Goal: Information Seeking & Learning: Learn about a topic

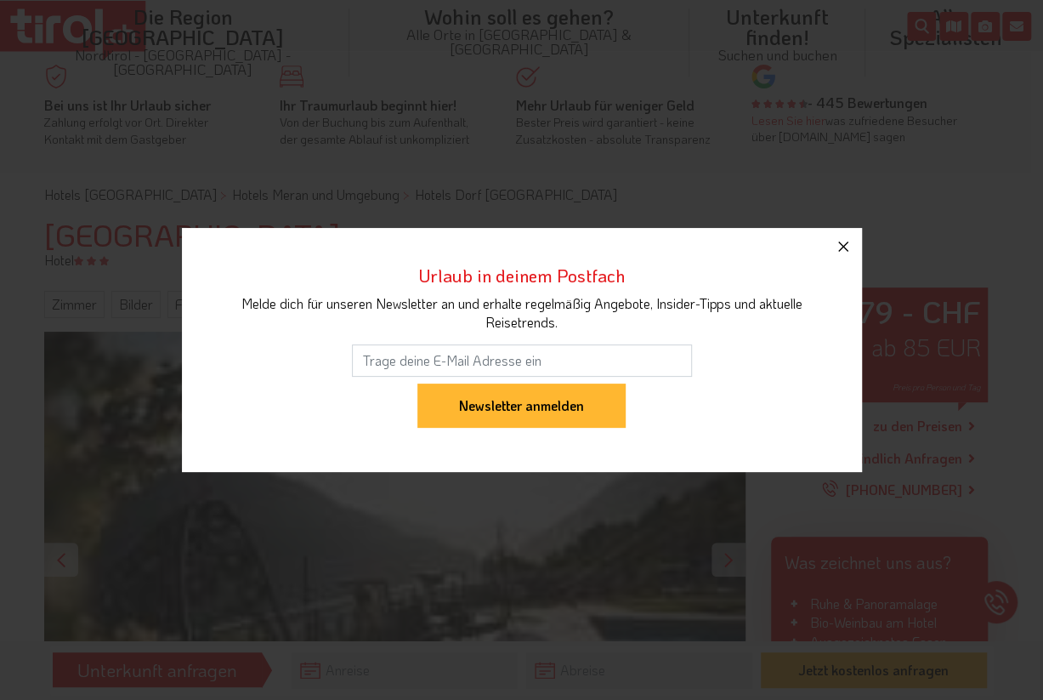
click at [844, 247] on icon "button" at bounding box center [843, 246] width 10 height 10
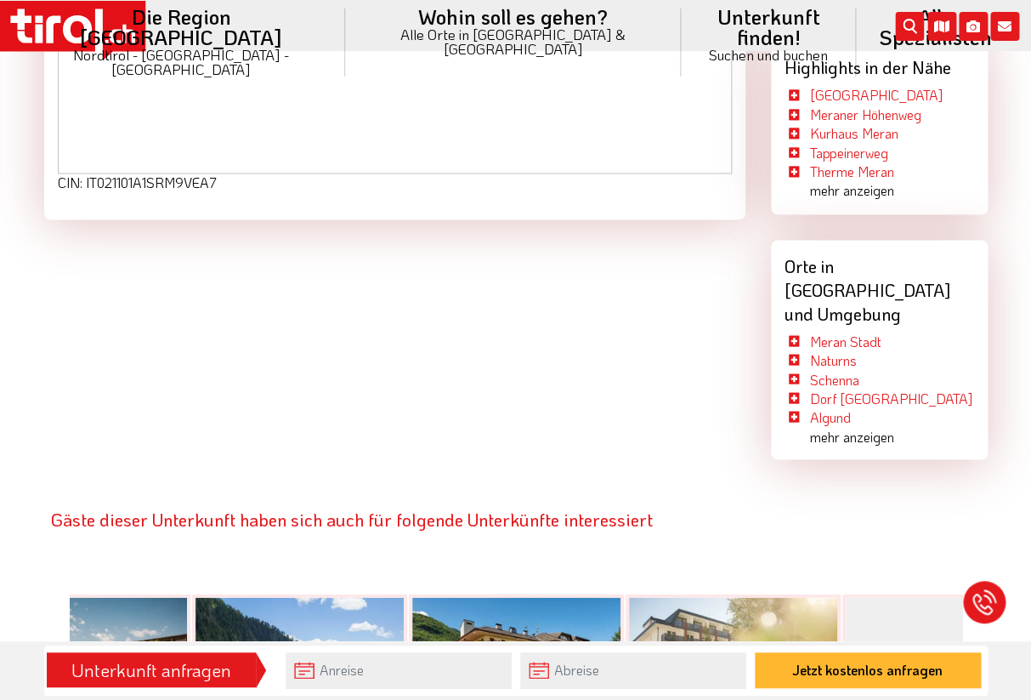
scroll to position [3035, 0]
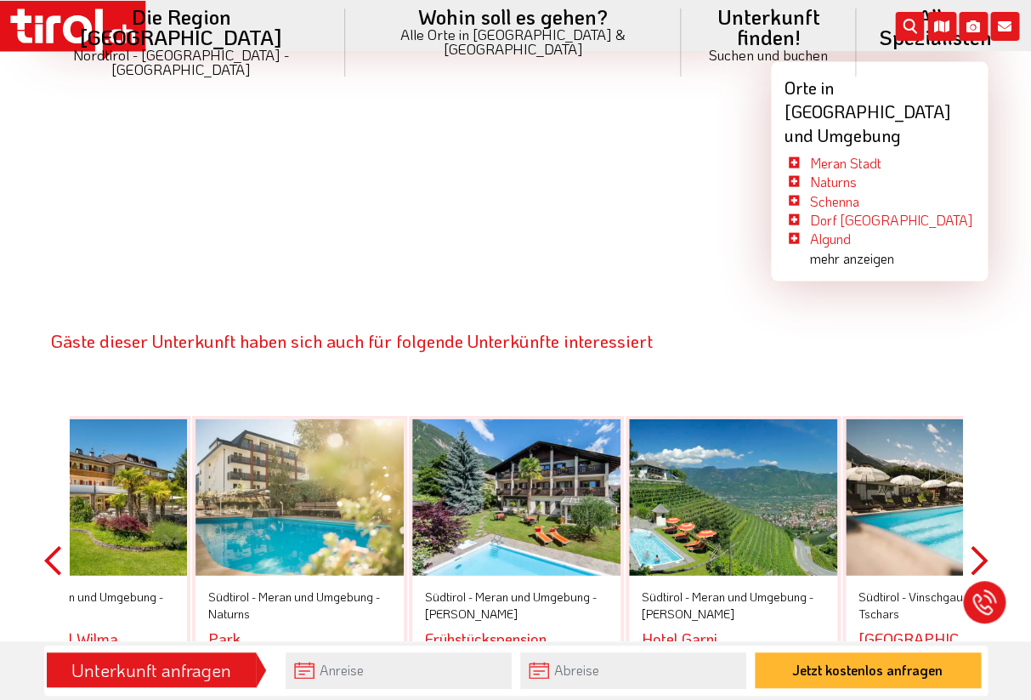
click at [105, 627] on link "Gardenhotel Wilma" at bounding box center [54, 637] width 127 height 20
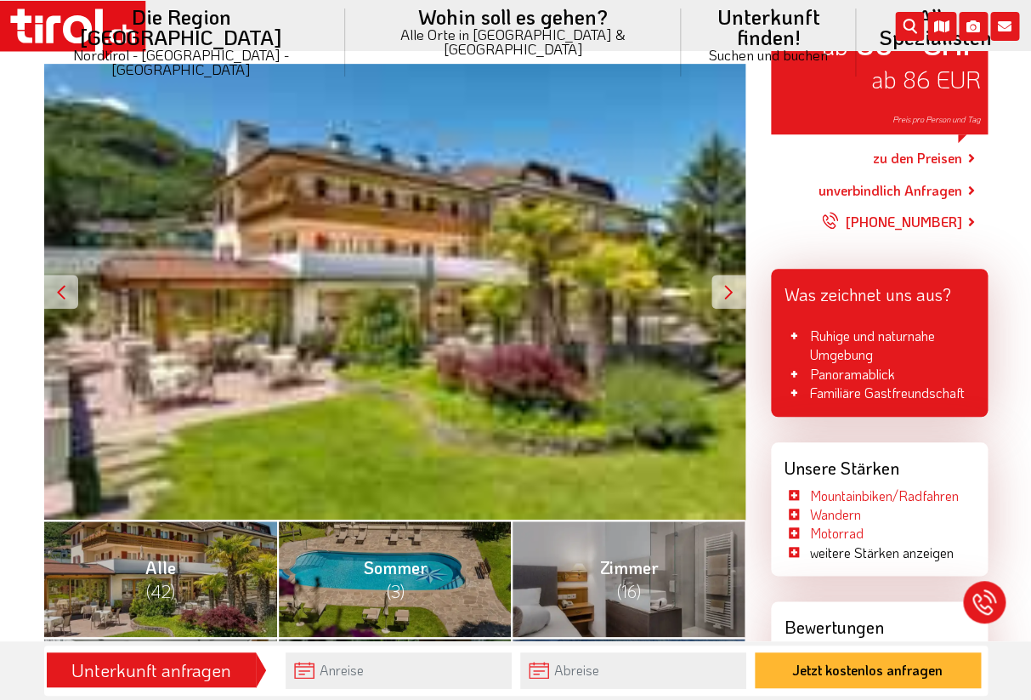
scroll to position [446, 0]
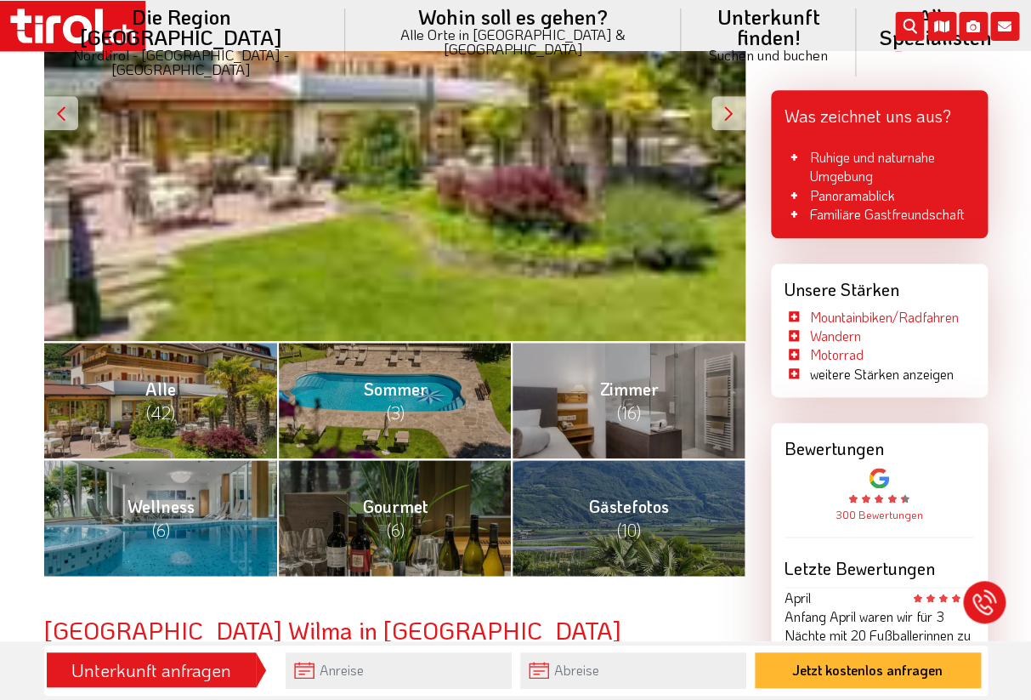
click at [727, 111] on div at bounding box center [729, 113] width 34 height 34
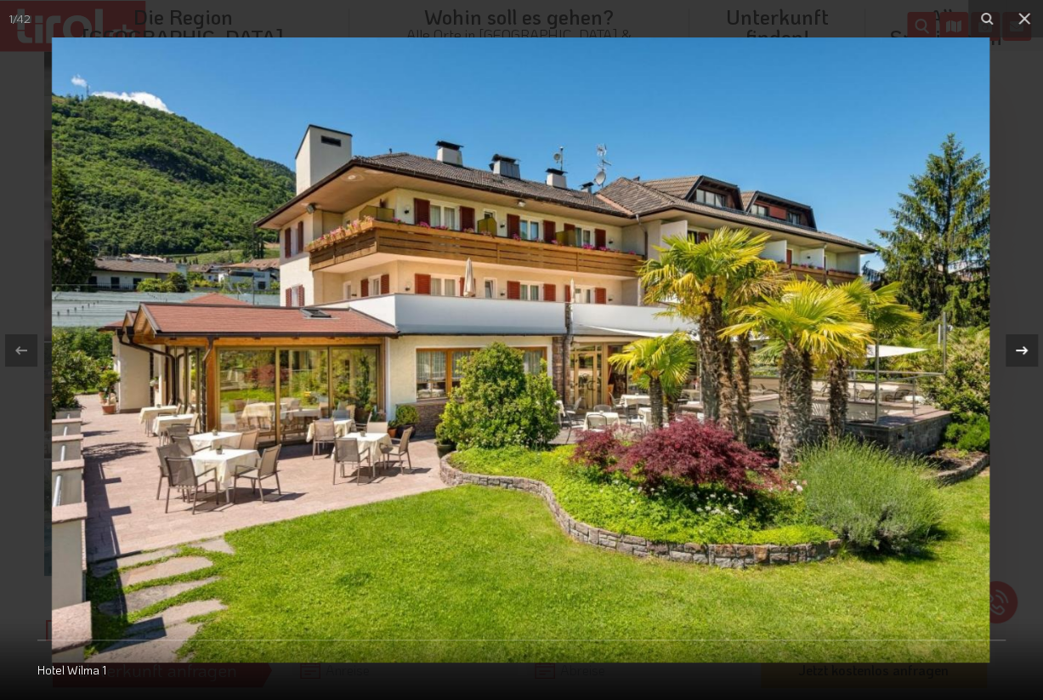
click at [1026, 349] on icon at bounding box center [1022, 349] width 12 height 9
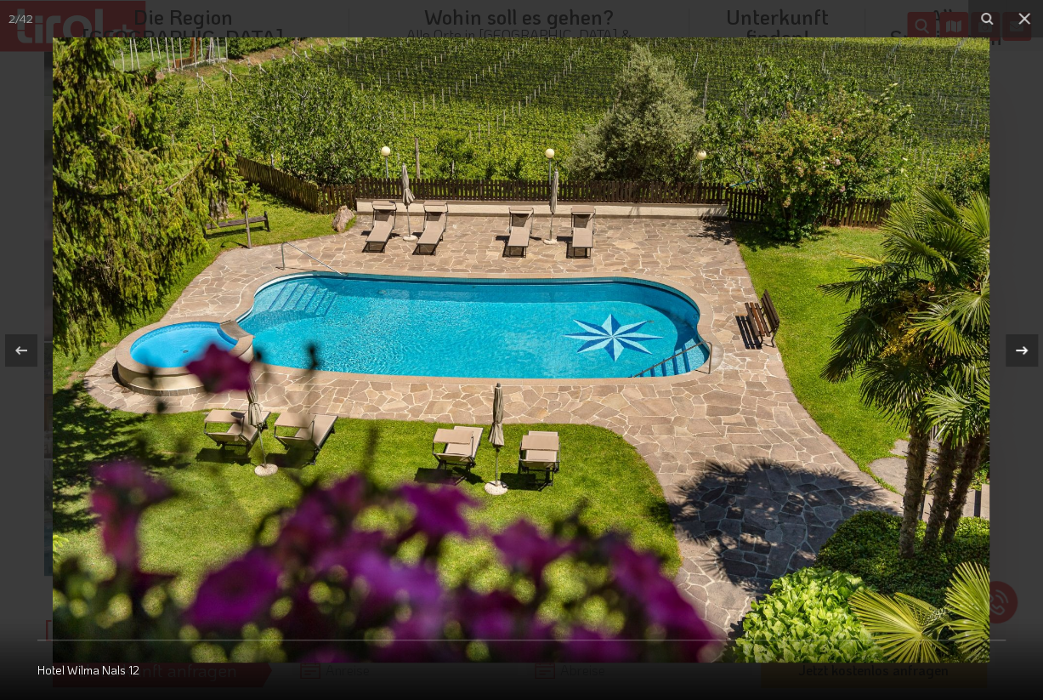
click at [1026, 348] on icon at bounding box center [1022, 350] width 20 height 20
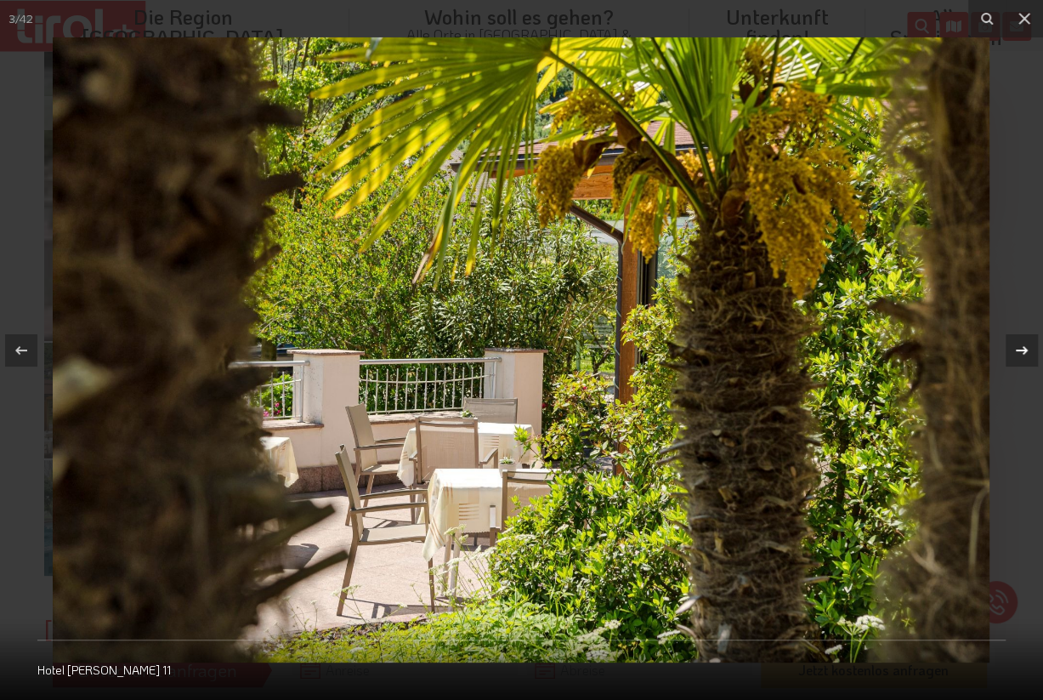
click at [1026, 348] on icon at bounding box center [1022, 350] width 20 height 20
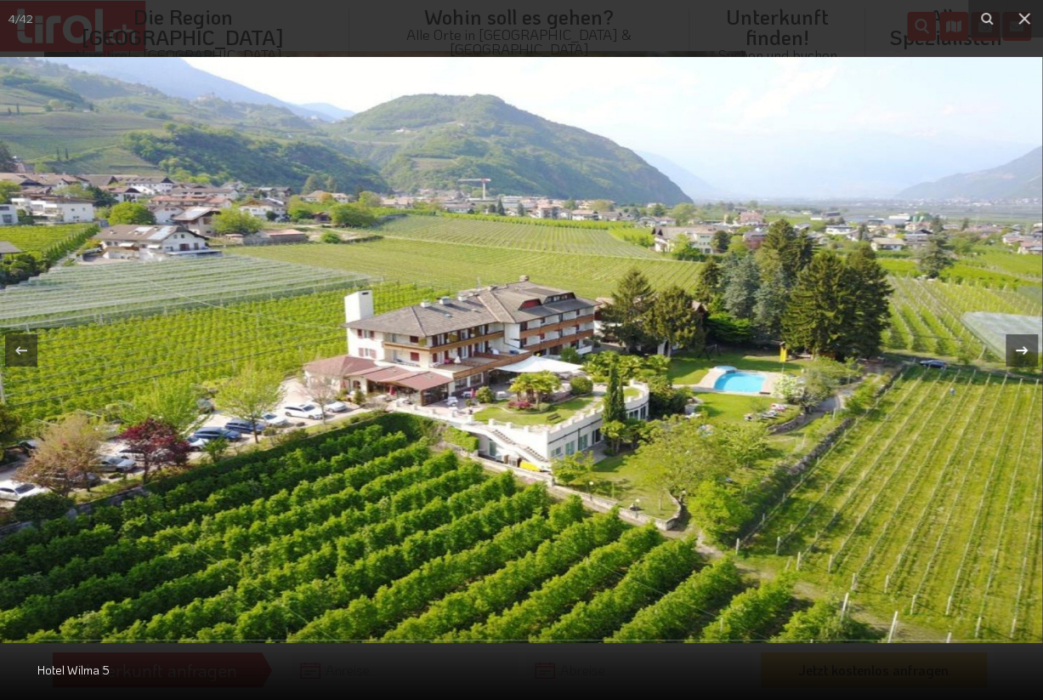
click at [1026, 348] on icon at bounding box center [1022, 350] width 20 height 20
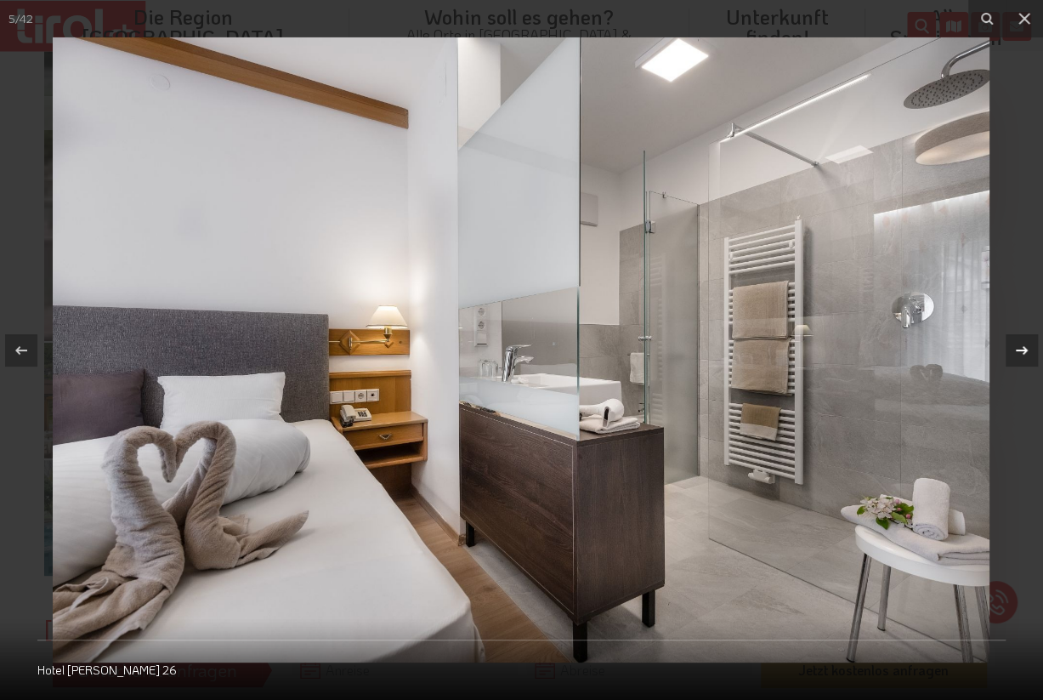
click at [1026, 348] on icon at bounding box center [1022, 350] width 20 height 20
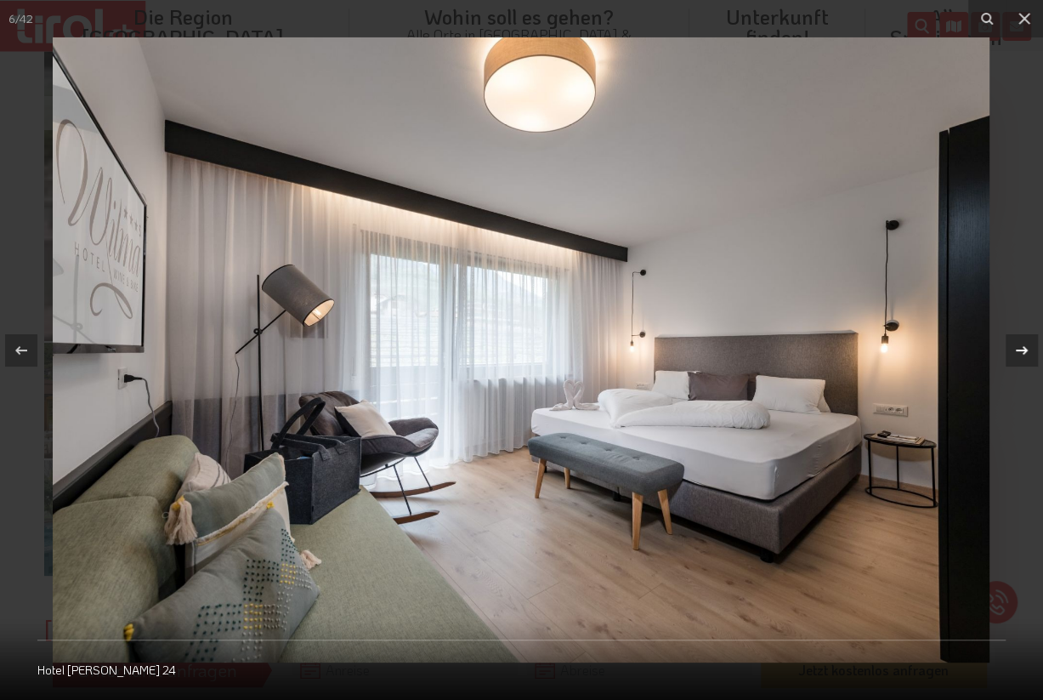
click at [1026, 348] on icon at bounding box center [1022, 350] width 20 height 20
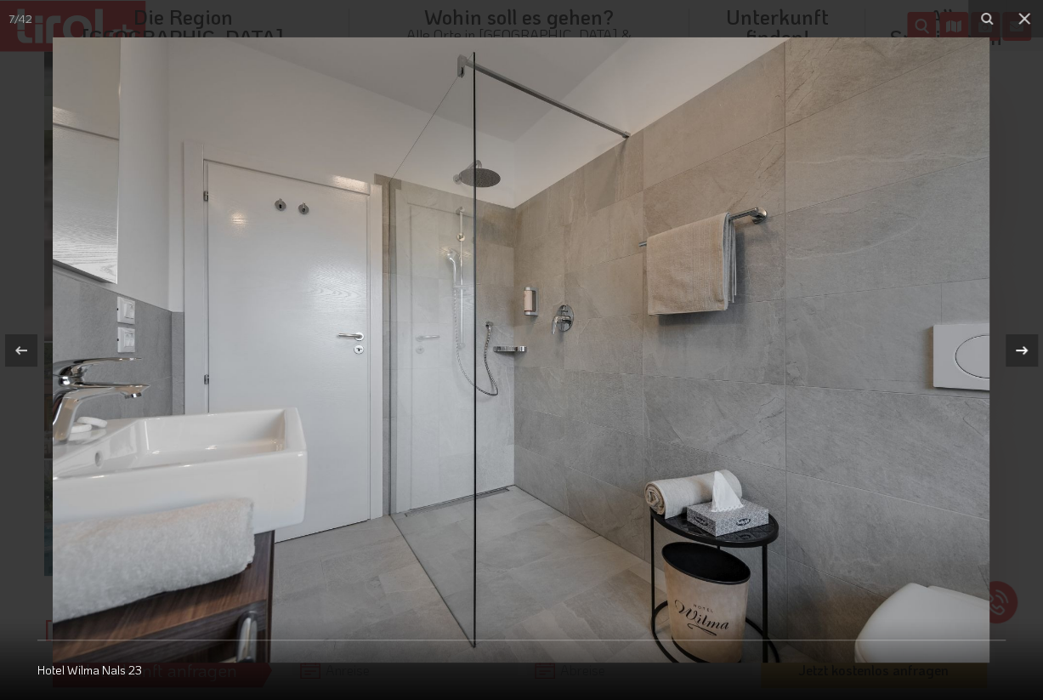
click at [1026, 348] on div "7 / 42 Hotel Wilma Nals 23" at bounding box center [521, 350] width 1043 height 700
click at [1026, 348] on icon at bounding box center [1022, 350] width 20 height 20
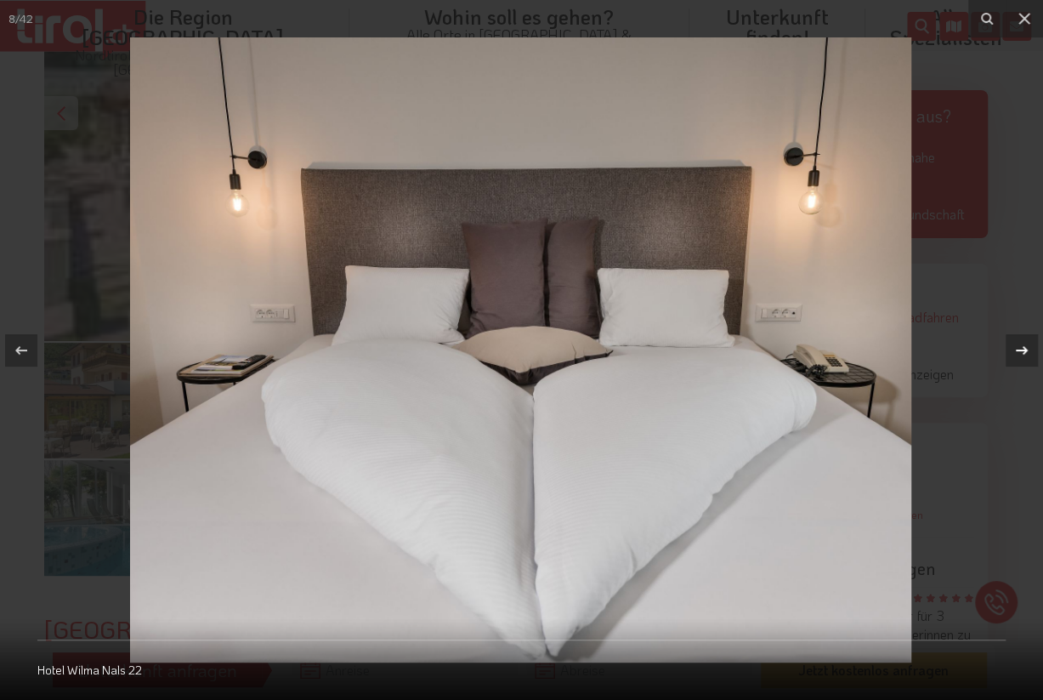
click at [1026, 348] on icon at bounding box center [1022, 350] width 20 height 20
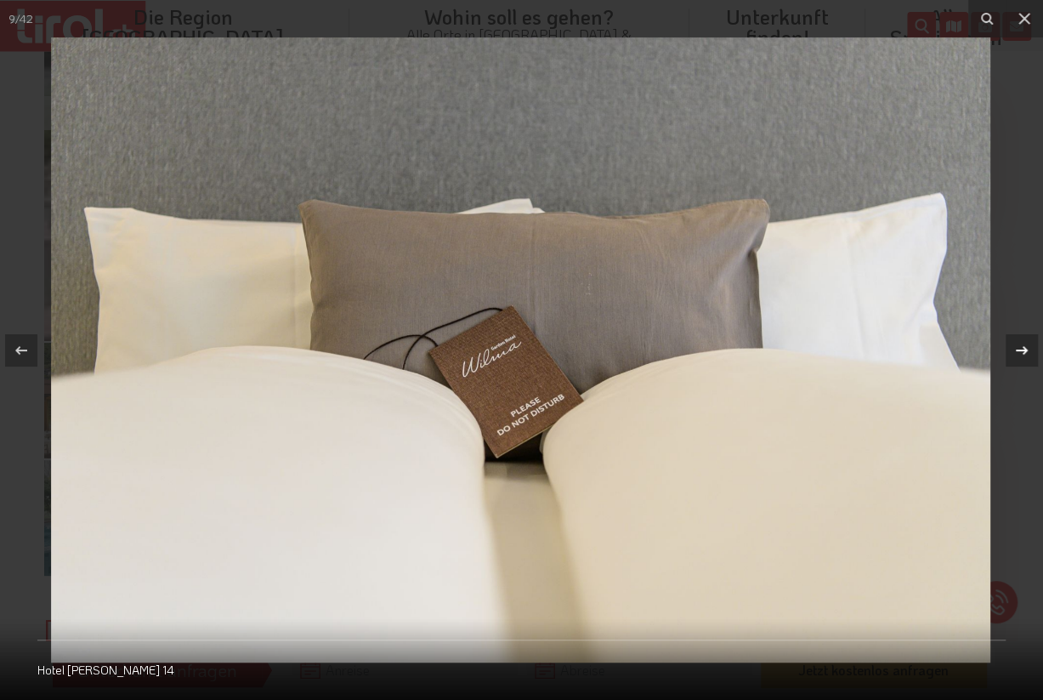
click at [1026, 348] on icon at bounding box center [1022, 350] width 20 height 20
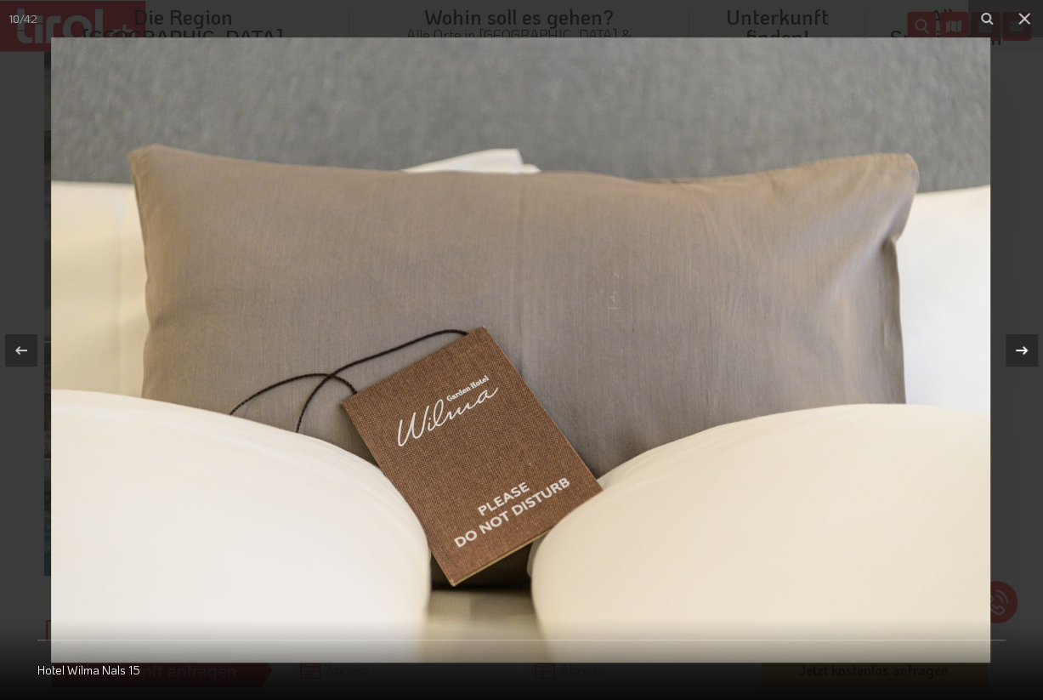
click at [1026, 348] on icon at bounding box center [1022, 350] width 20 height 20
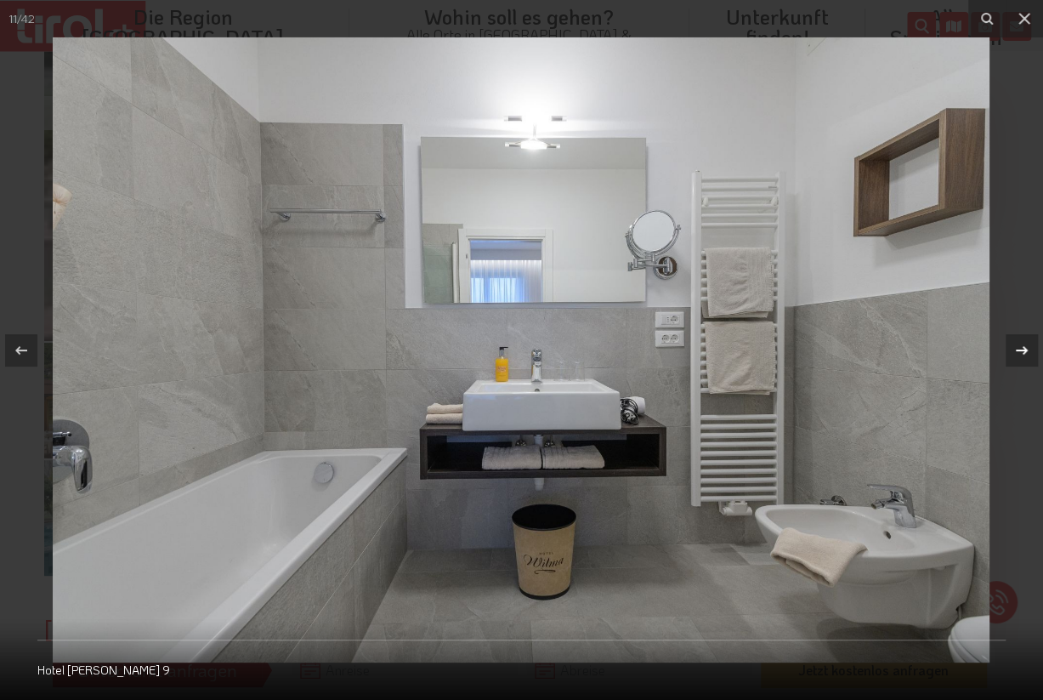
click at [1026, 348] on icon at bounding box center [1022, 350] width 20 height 20
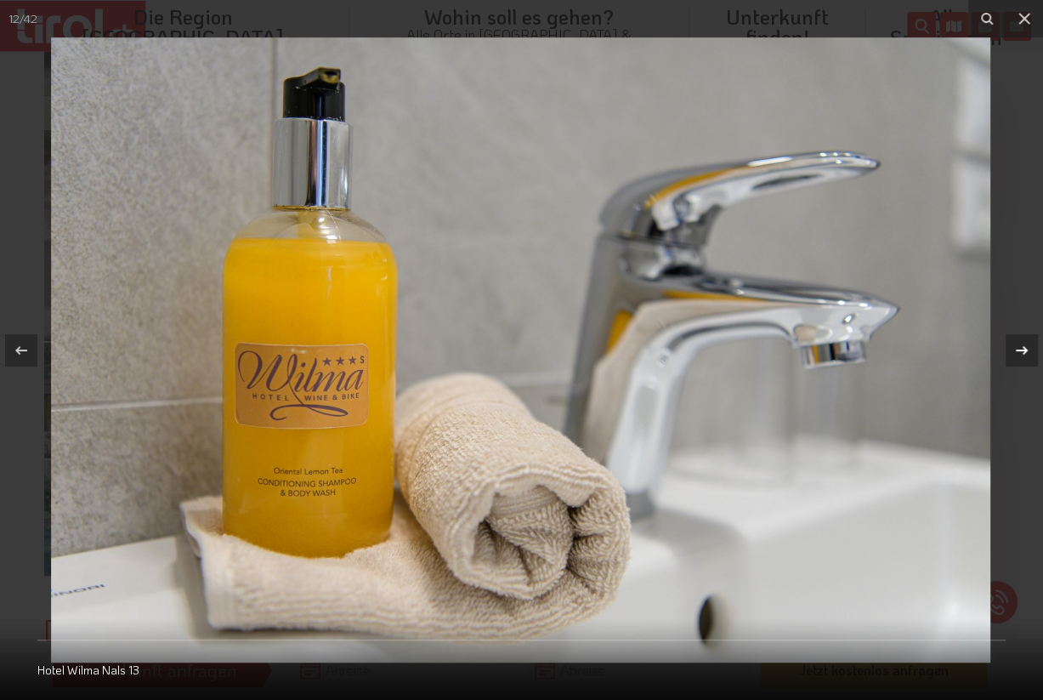
click at [1026, 348] on icon at bounding box center [1022, 350] width 20 height 20
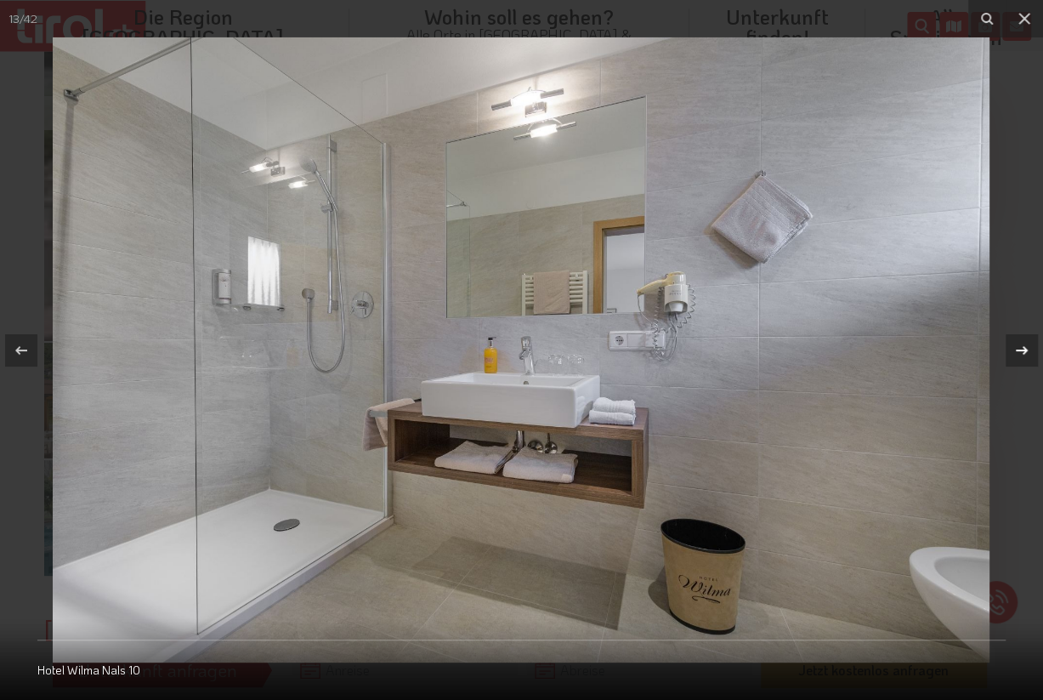
click at [1026, 348] on icon at bounding box center [1022, 350] width 20 height 20
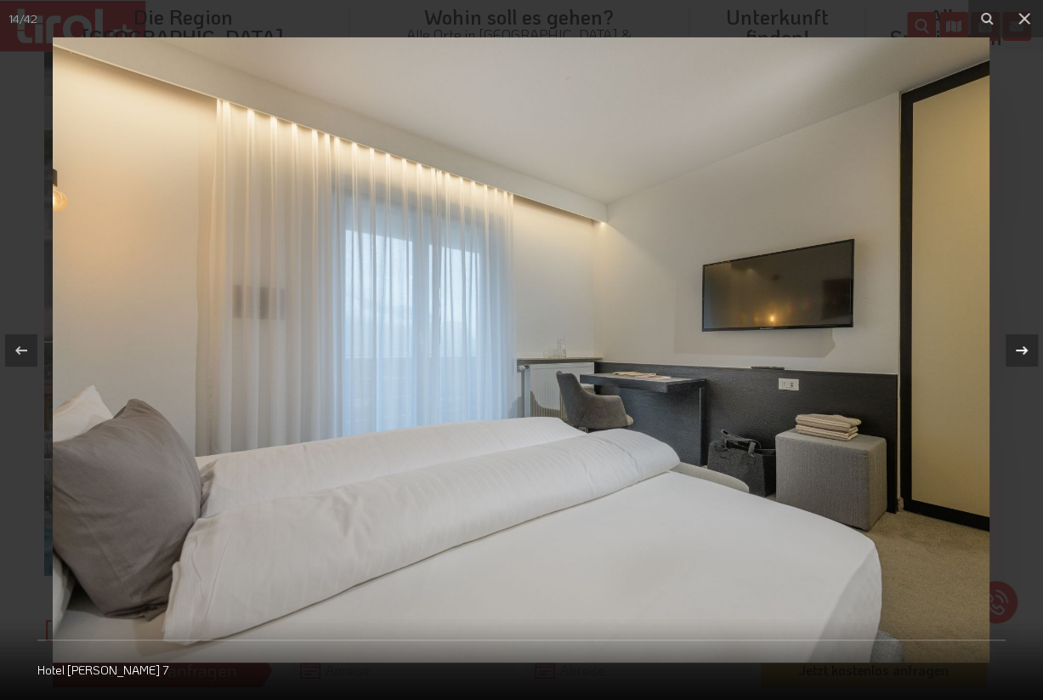
click at [1026, 348] on icon at bounding box center [1022, 350] width 20 height 20
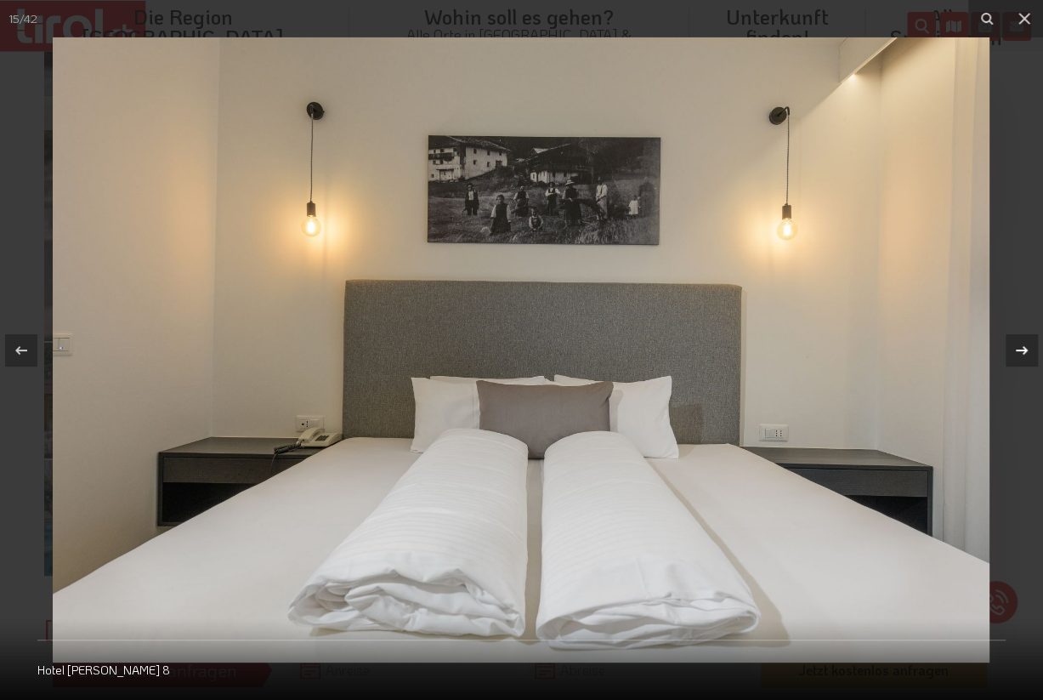
click at [1026, 348] on icon at bounding box center [1022, 350] width 20 height 20
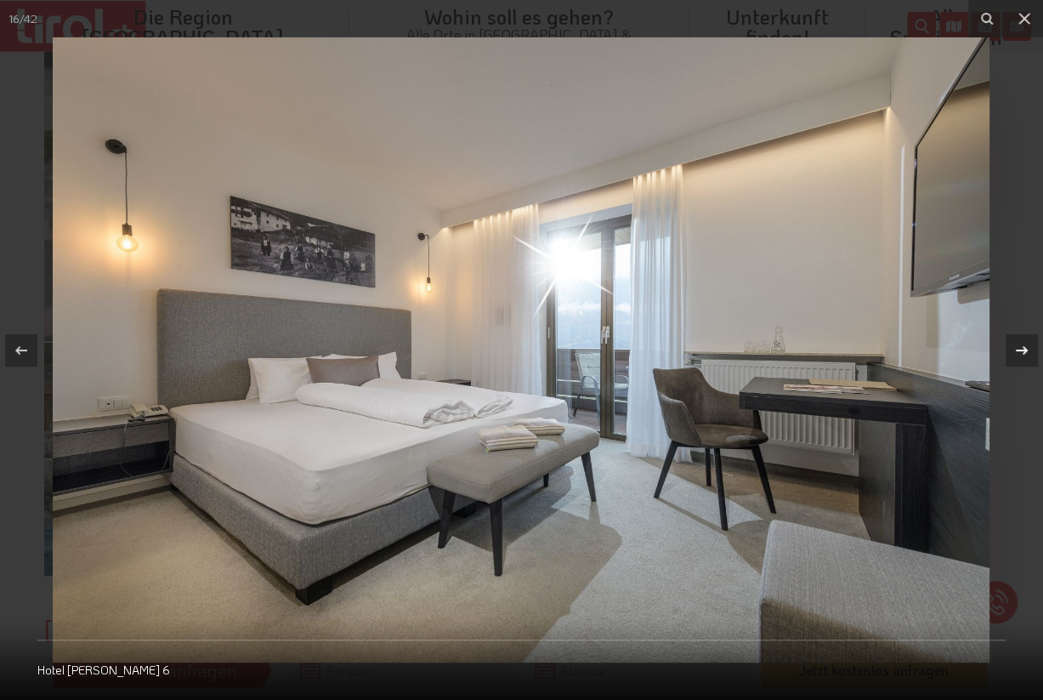
click at [1026, 348] on icon at bounding box center [1022, 350] width 20 height 20
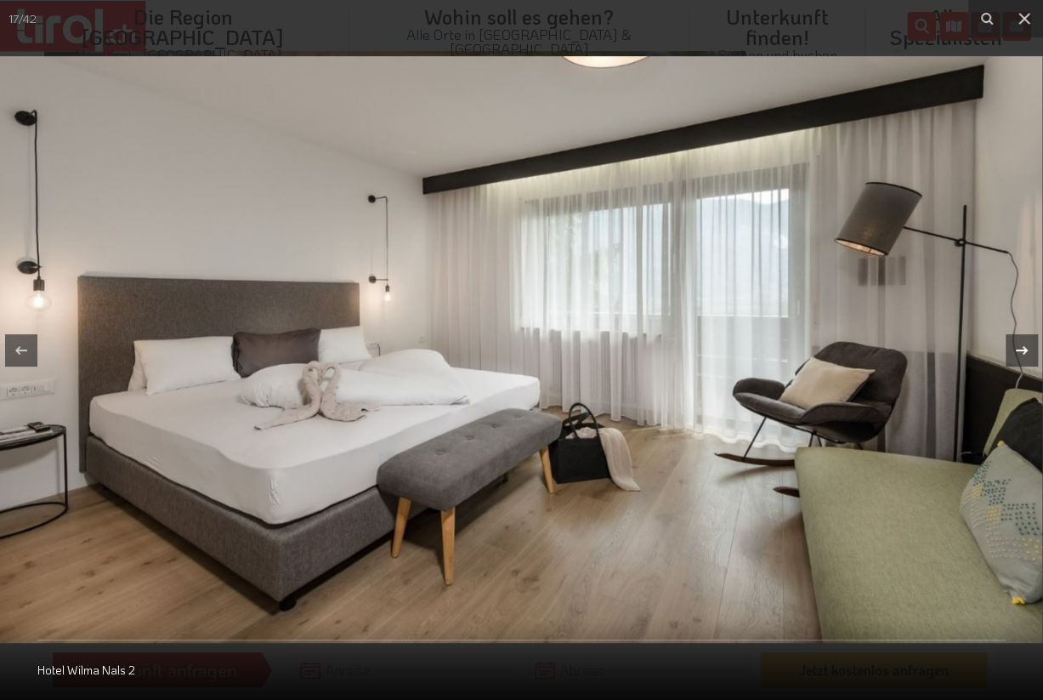
click at [1026, 348] on icon at bounding box center [1022, 350] width 20 height 20
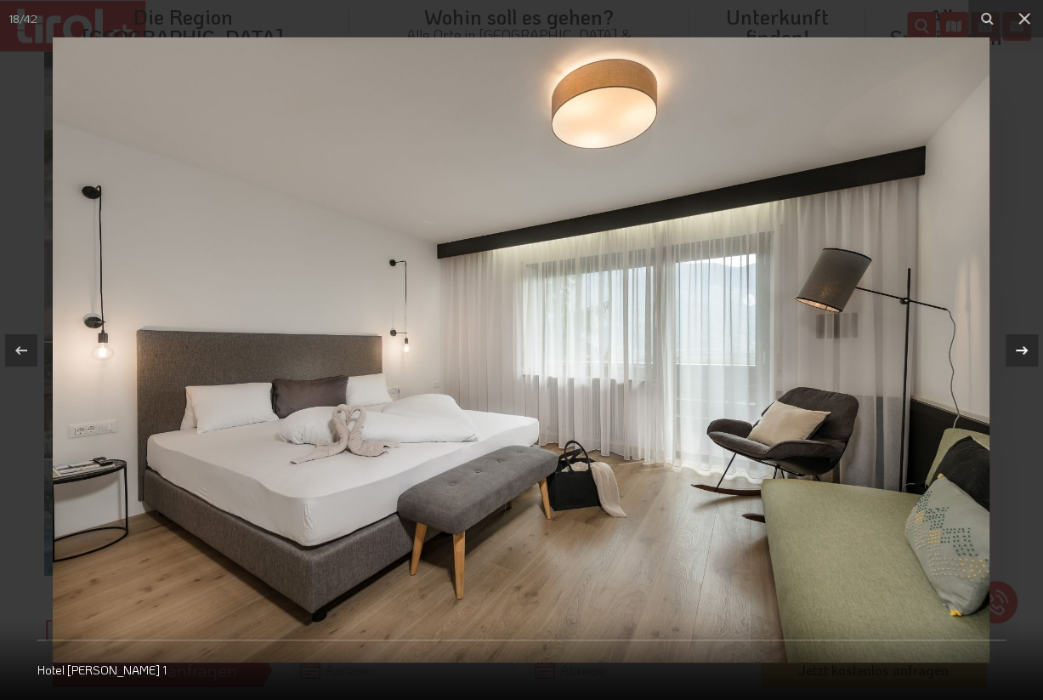
click at [1026, 348] on icon at bounding box center [1022, 350] width 20 height 20
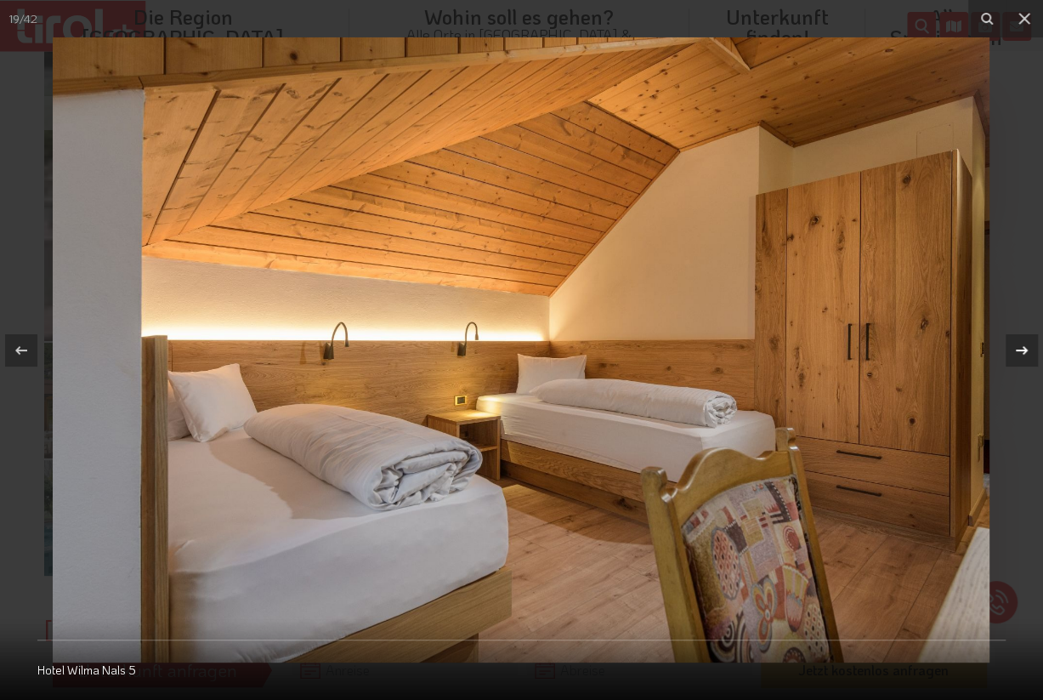
click at [1026, 348] on icon at bounding box center [1022, 350] width 20 height 20
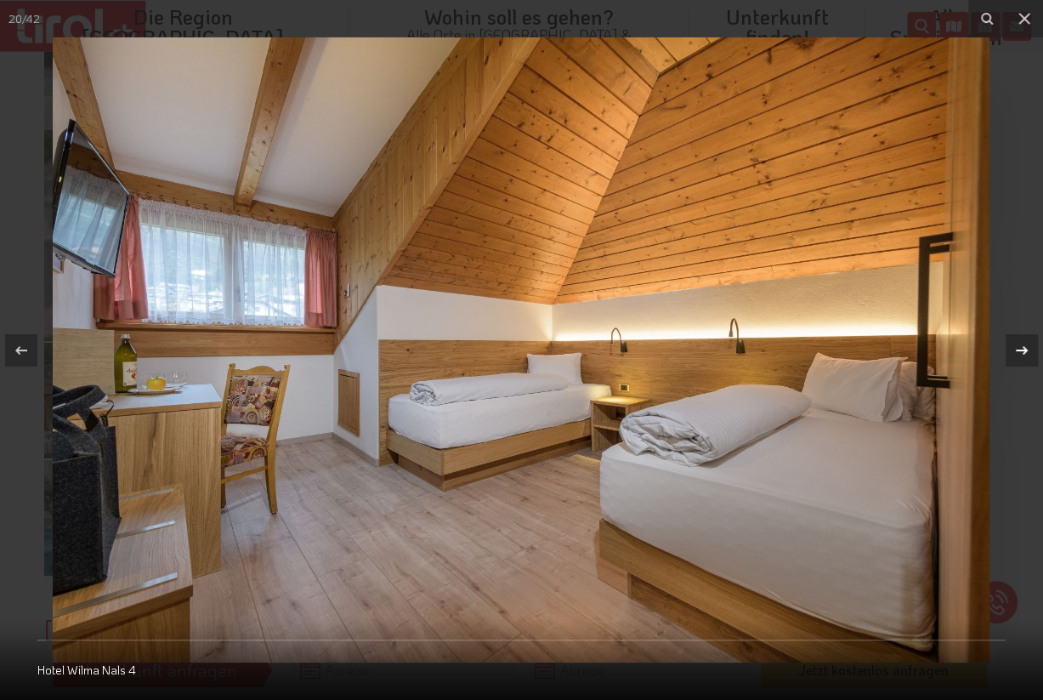
click at [1026, 348] on icon at bounding box center [1022, 350] width 20 height 20
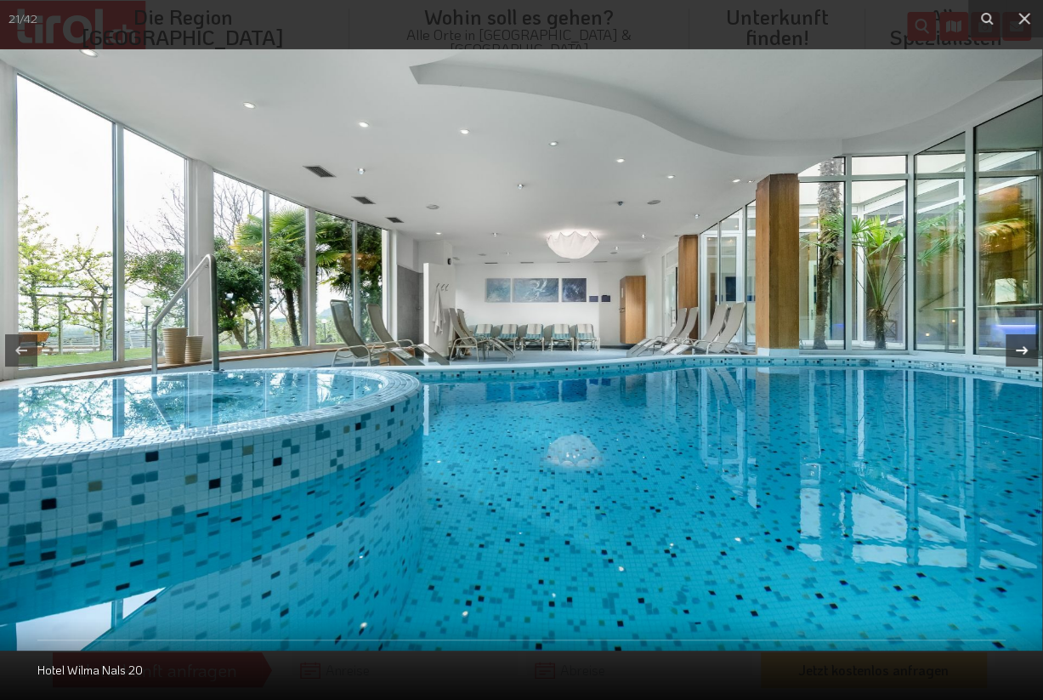
click at [1026, 348] on icon at bounding box center [1022, 350] width 20 height 20
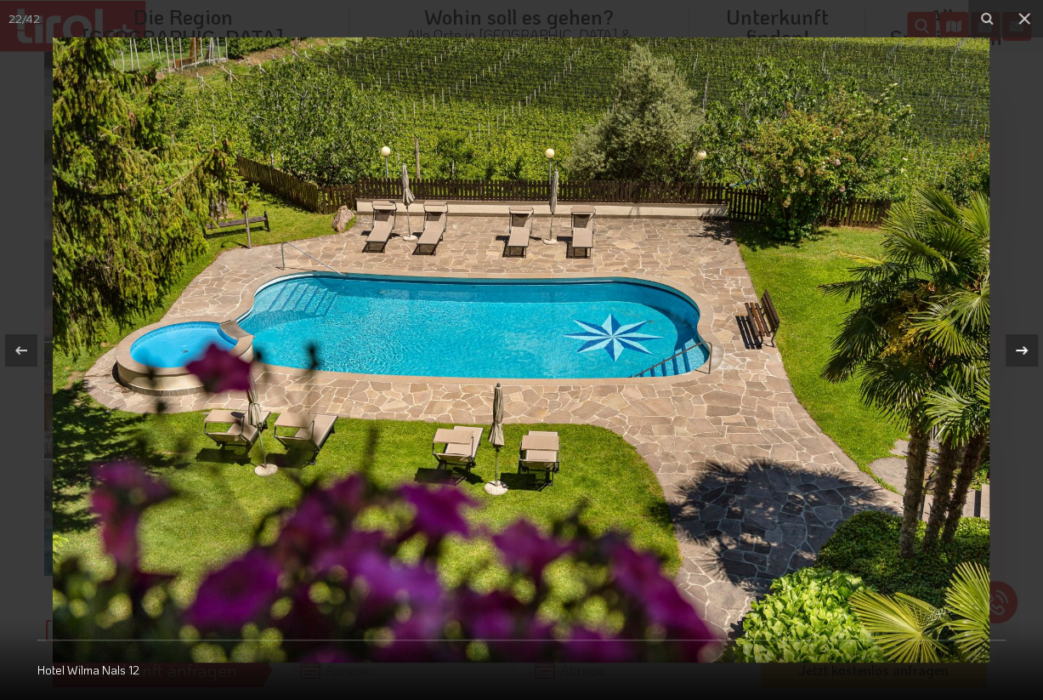
click at [1026, 348] on icon at bounding box center [1022, 350] width 20 height 20
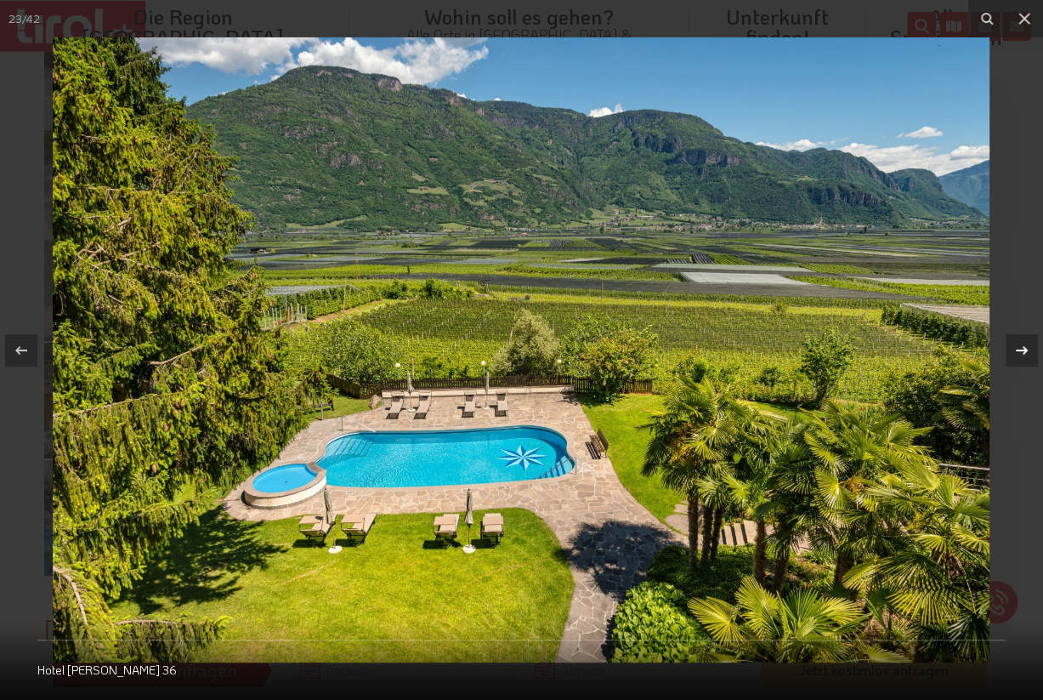
click at [1026, 348] on icon at bounding box center [1022, 350] width 20 height 20
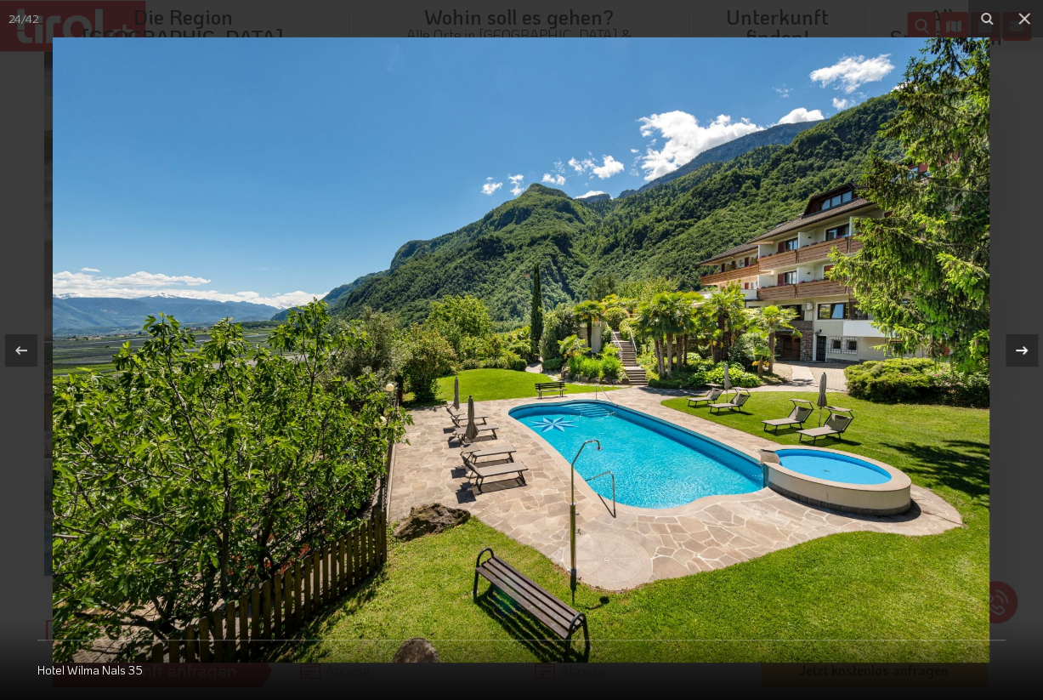
click at [1026, 347] on icon at bounding box center [1022, 350] width 20 height 20
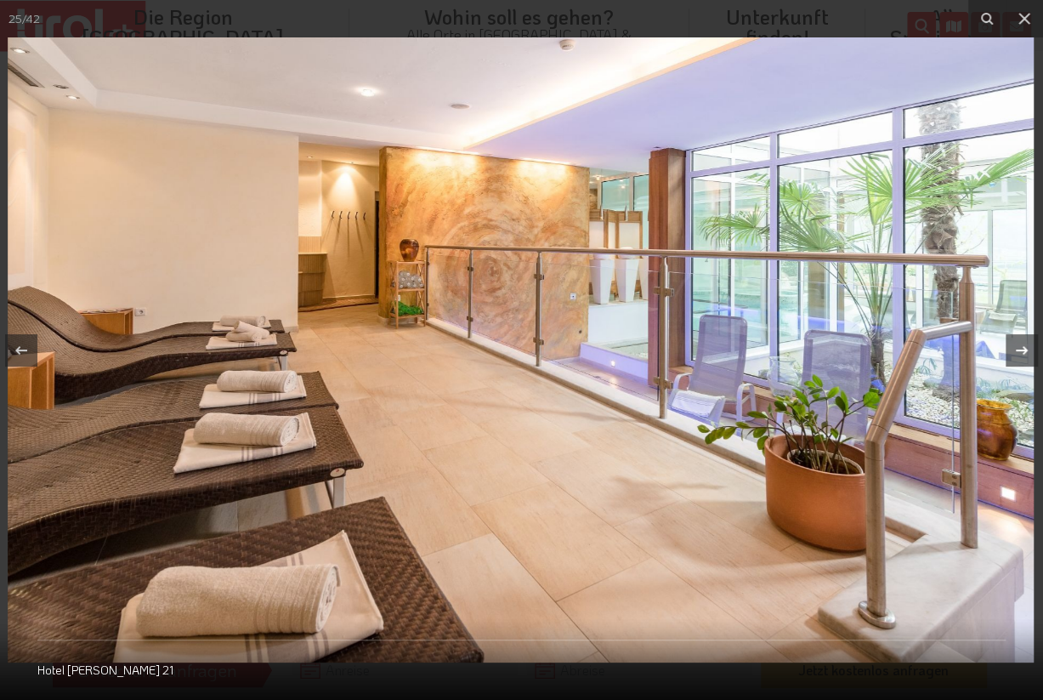
click at [1026, 347] on icon at bounding box center [1022, 350] width 20 height 20
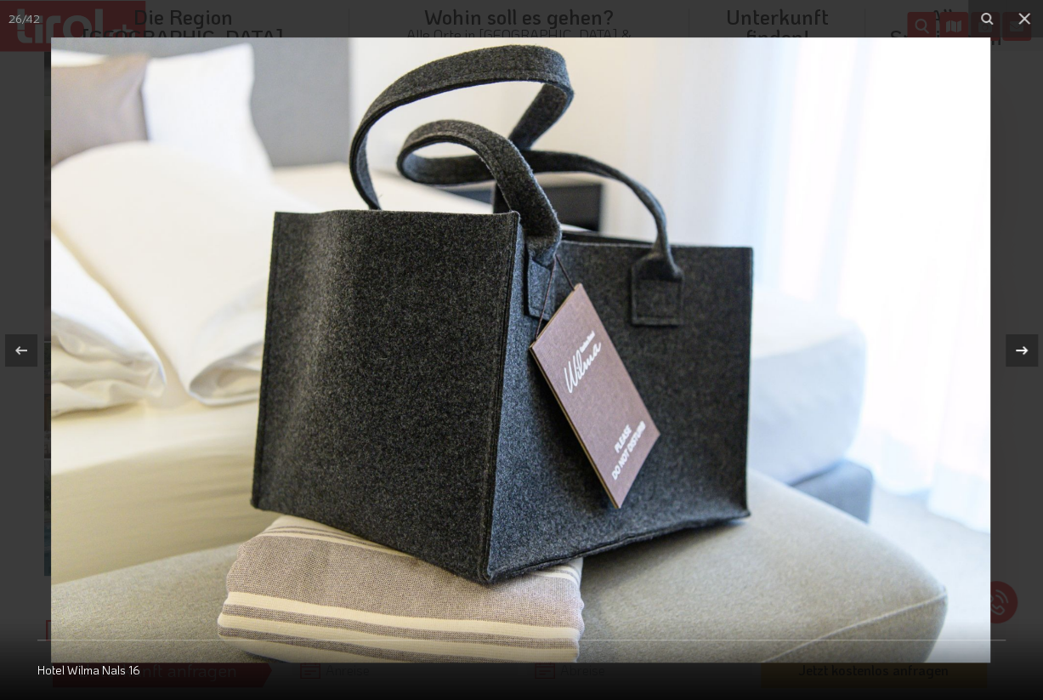
click at [1026, 347] on icon at bounding box center [1022, 350] width 20 height 20
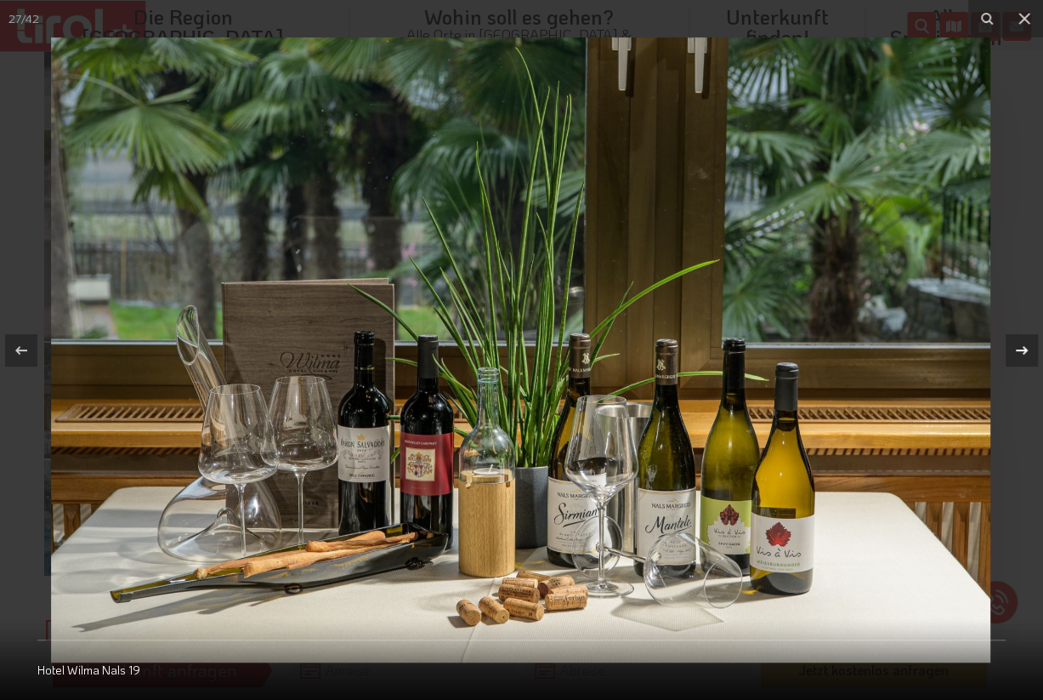
click at [1026, 347] on icon at bounding box center [1022, 350] width 20 height 20
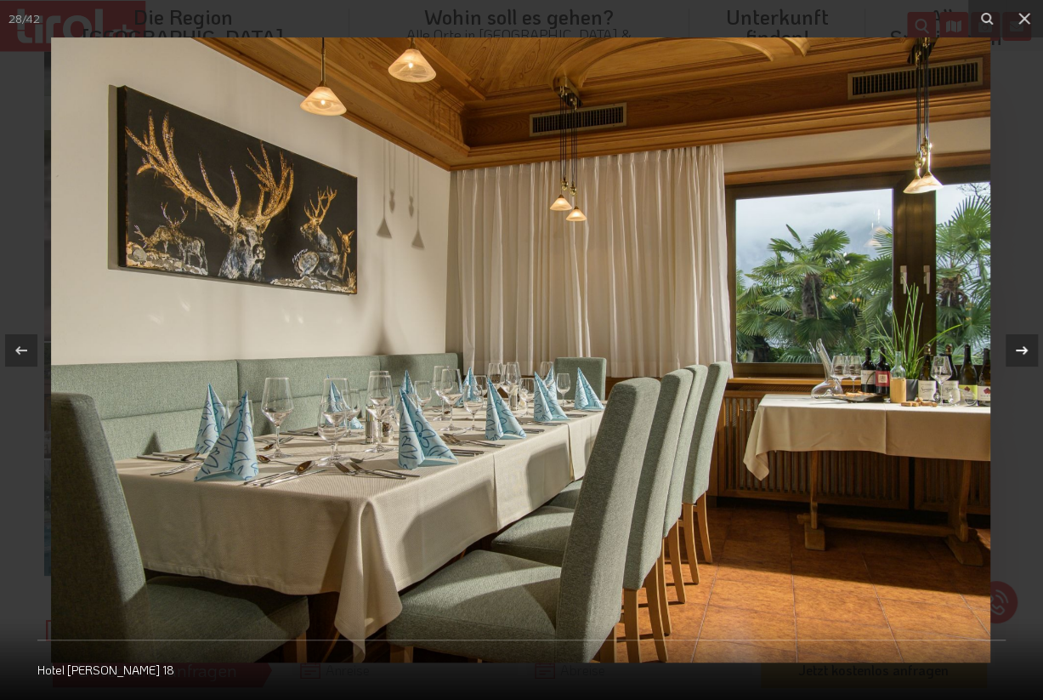
click at [1026, 347] on icon at bounding box center [1022, 350] width 20 height 20
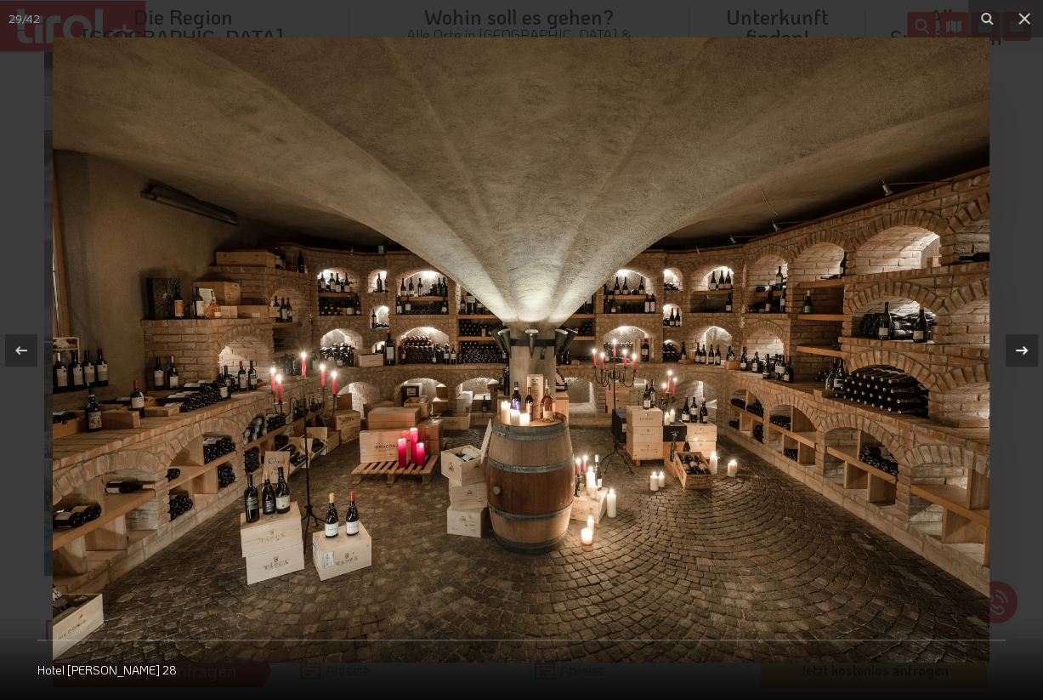
click at [1026, 347] on icon at bounding box center [1022, 350] width 20 height 20
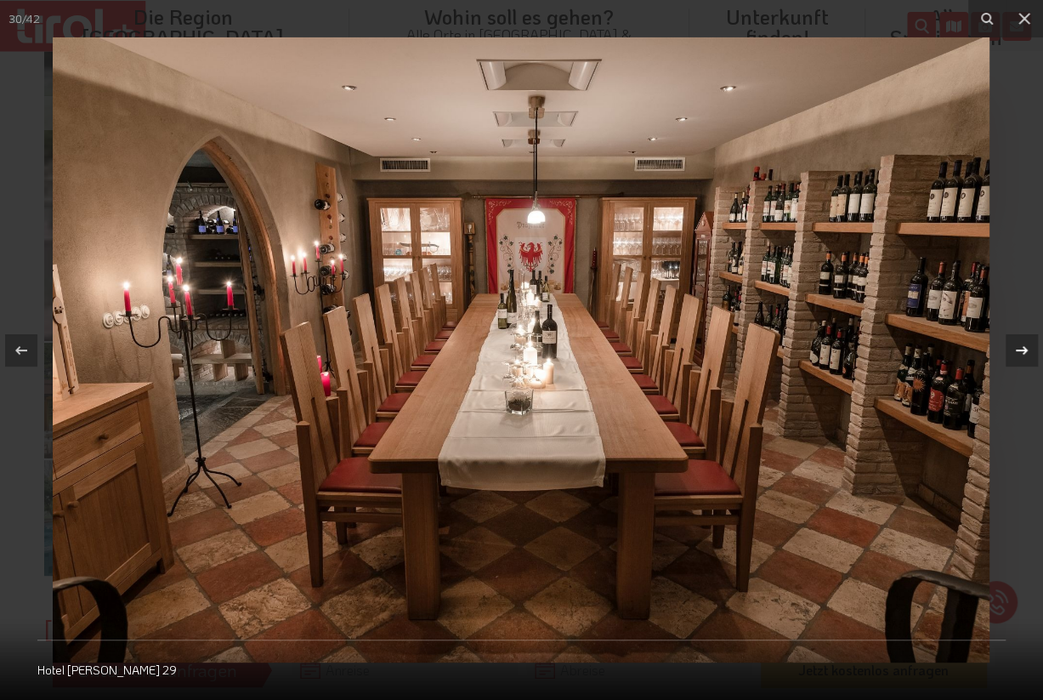
click at [1026, 347] on icon at bounding box center [1022, 350] width 20 height 20
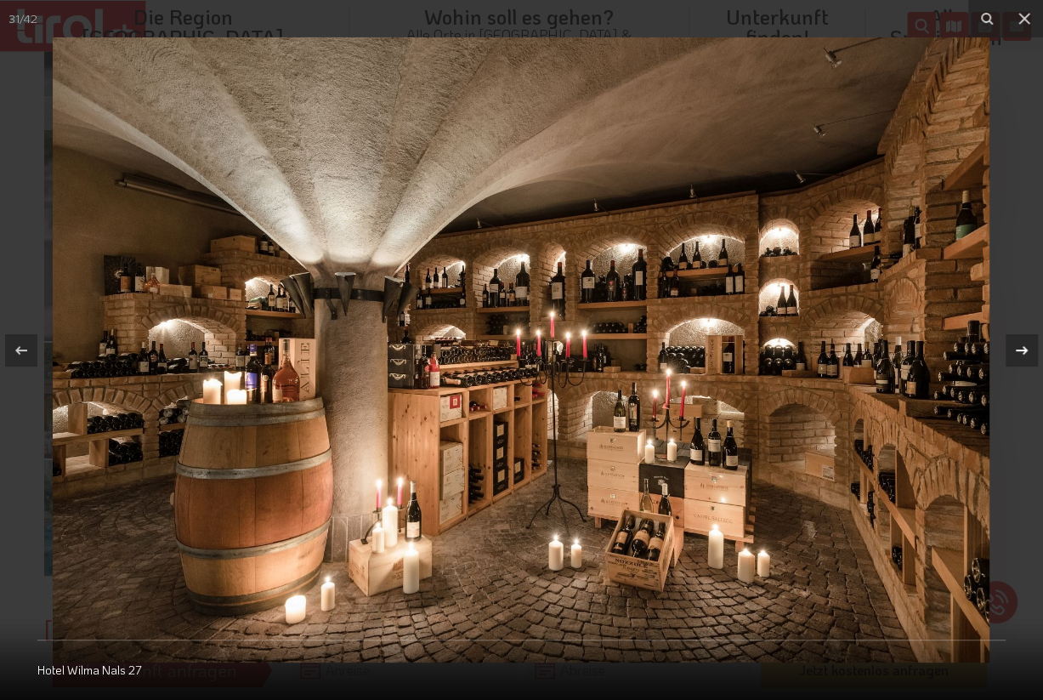
click at [1026, 347] on icon at bounding box center [1022, 350] width 20 height 20
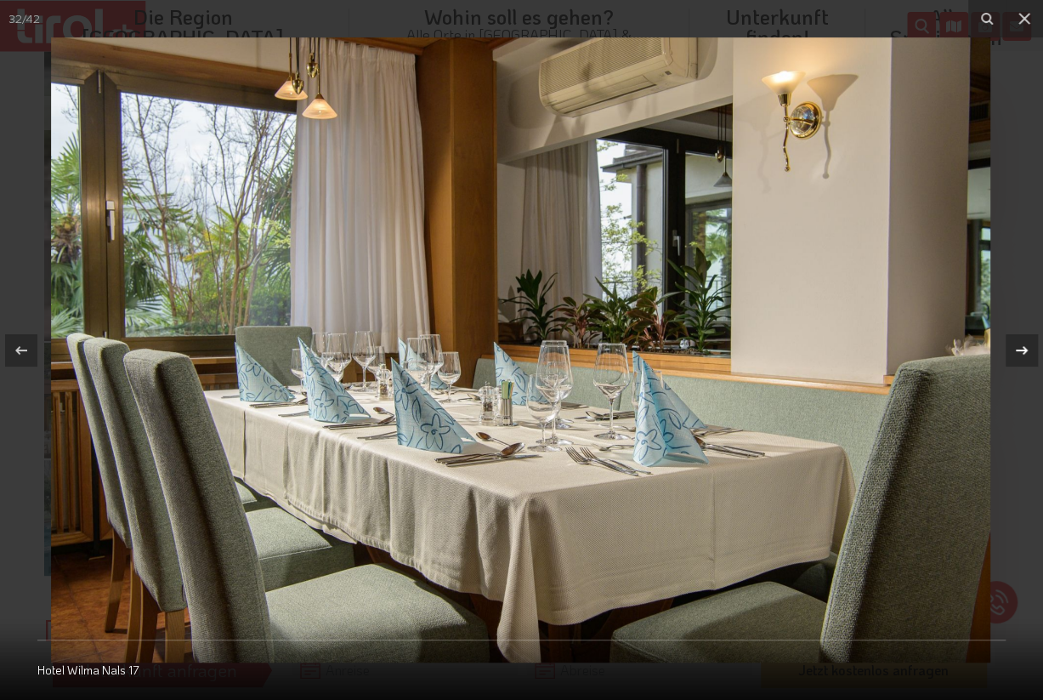
click at [1026, 347] on icon at bounding box center [1022, 350] width 20 height 20
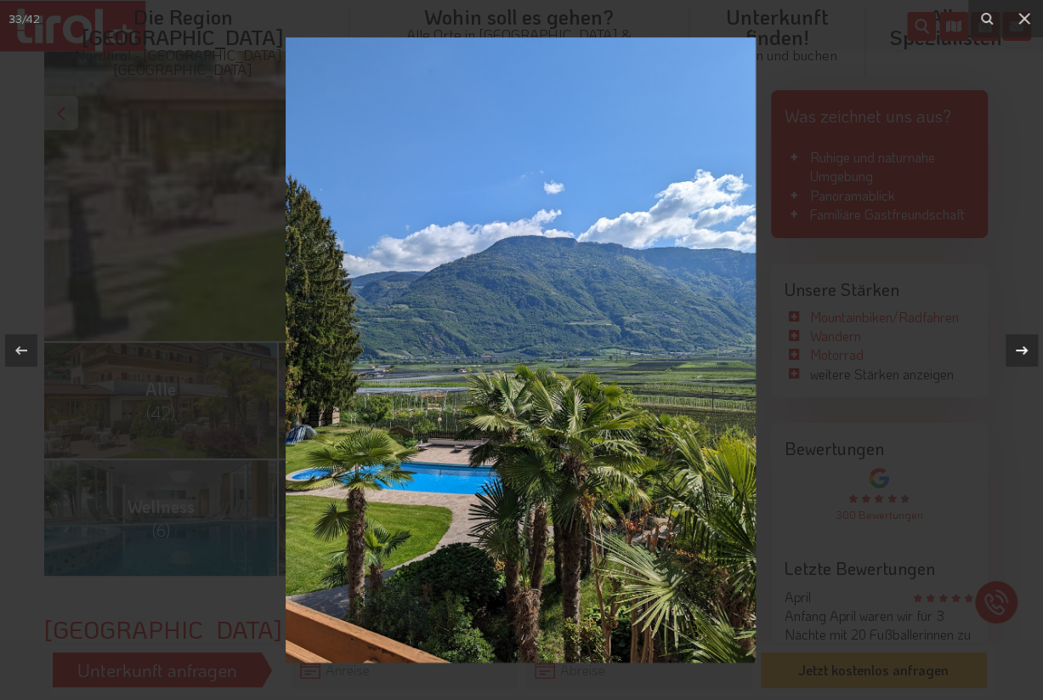
click at [1026, 347] on icon at bounding box center [1022, 350] width 20 height 20
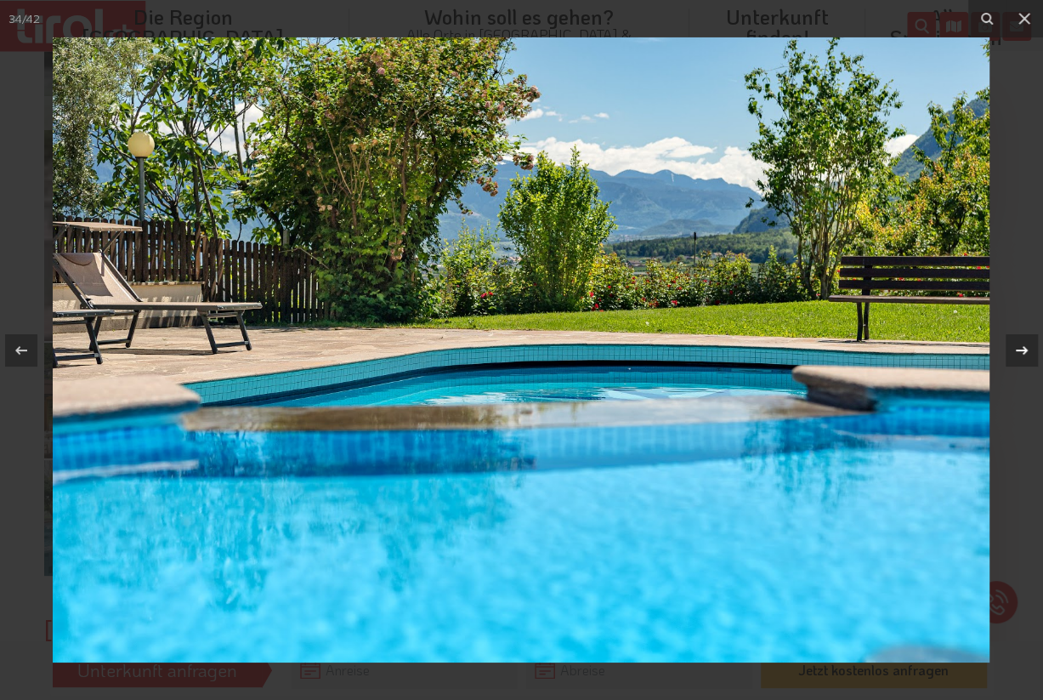
click at [1026, 347] on icon at bounding box center [1022, 350] width 20 height 20
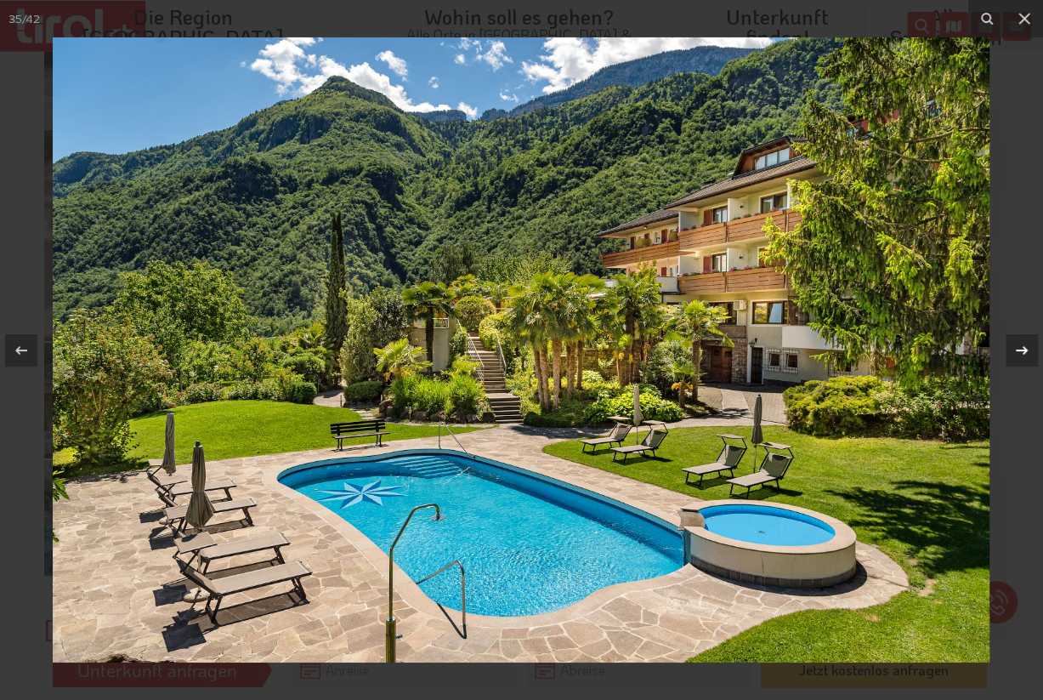
click at [1026, 347] on icon at bounding box center [1022, 350] width 20 height 20
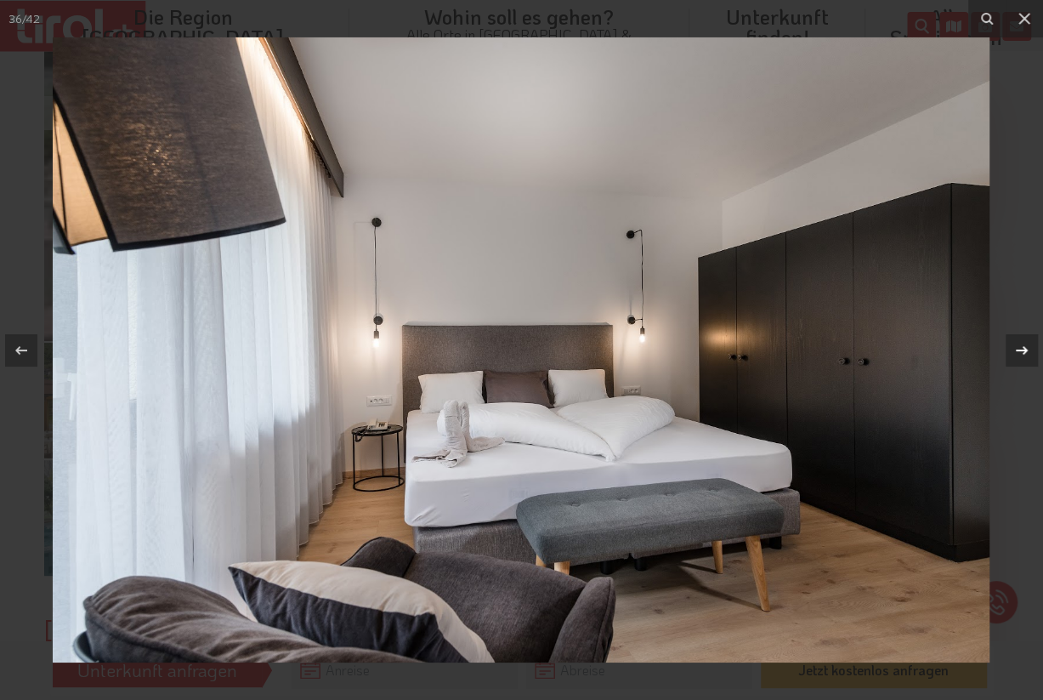
click at [1026, 347] on icon at bounding box center [1022, 350] width 20 height 20
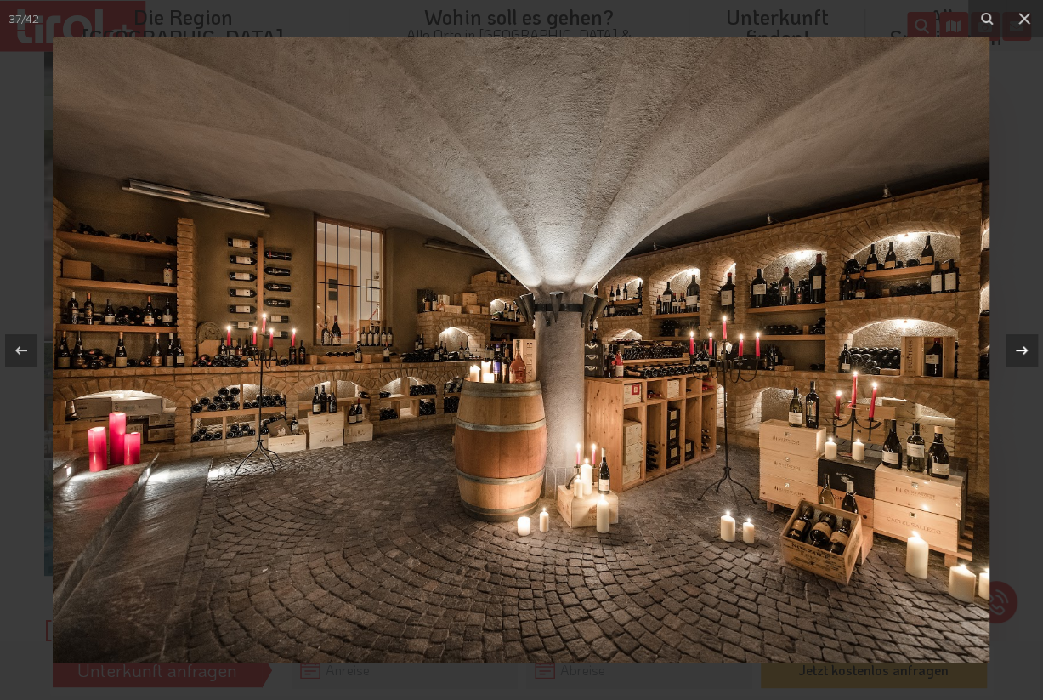
click at [1026, 347] on icon at bounding box center [1022, 350] width 20 height 20
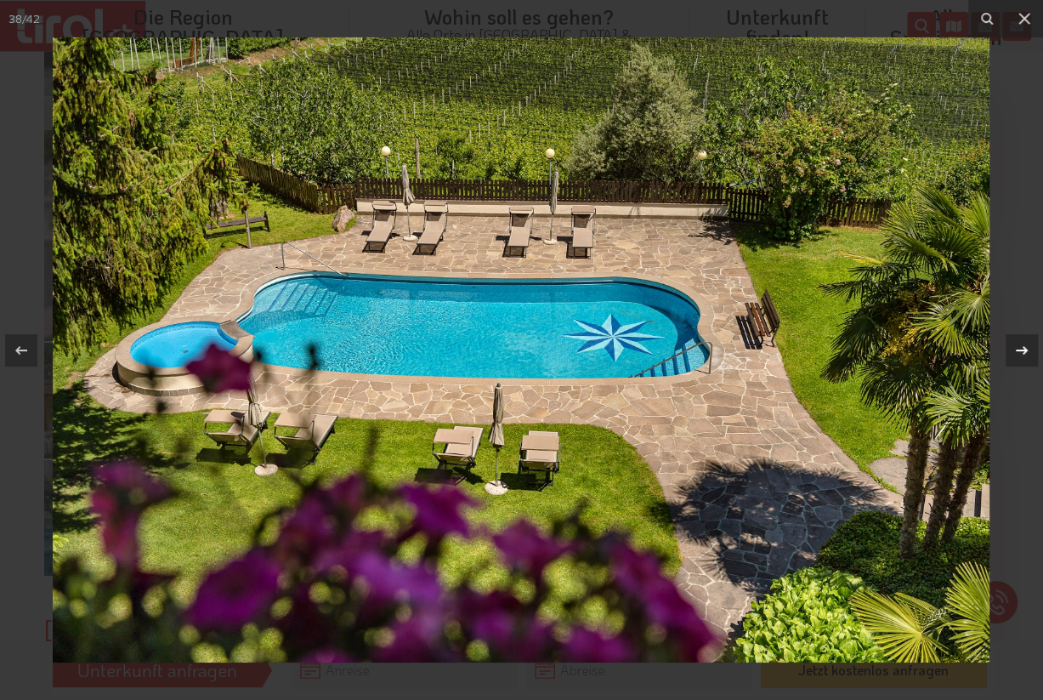
click at [1026, 347] on icon at bounding box center [1022, 350] width 20 height 20
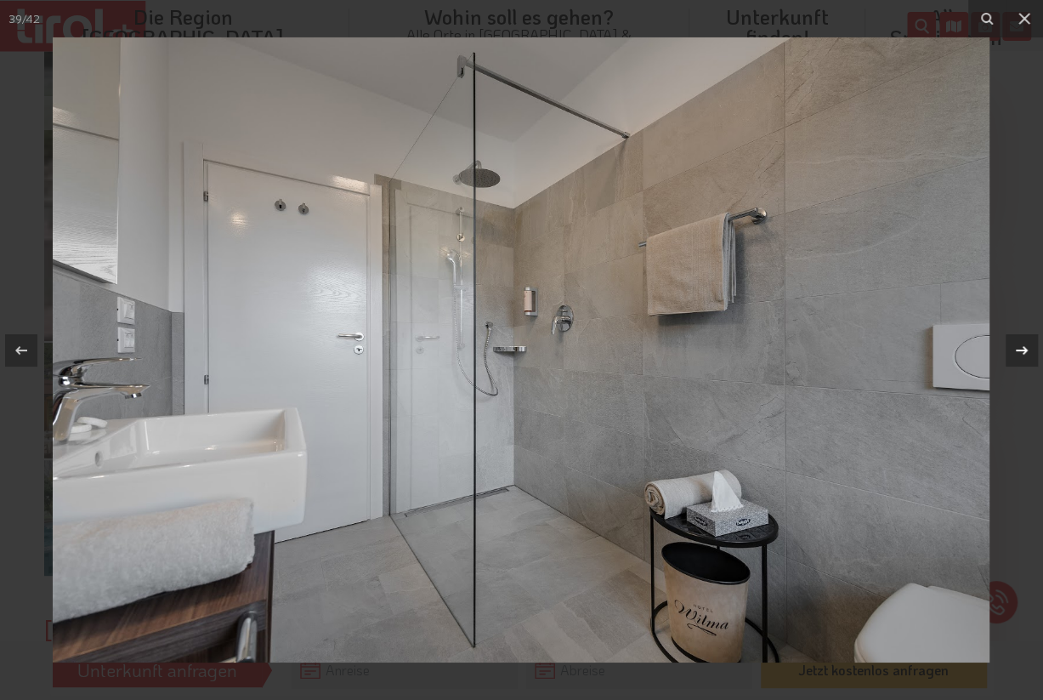
click at [1026, 347] on icon at bounding box center [1022, 350] width 20 height 20
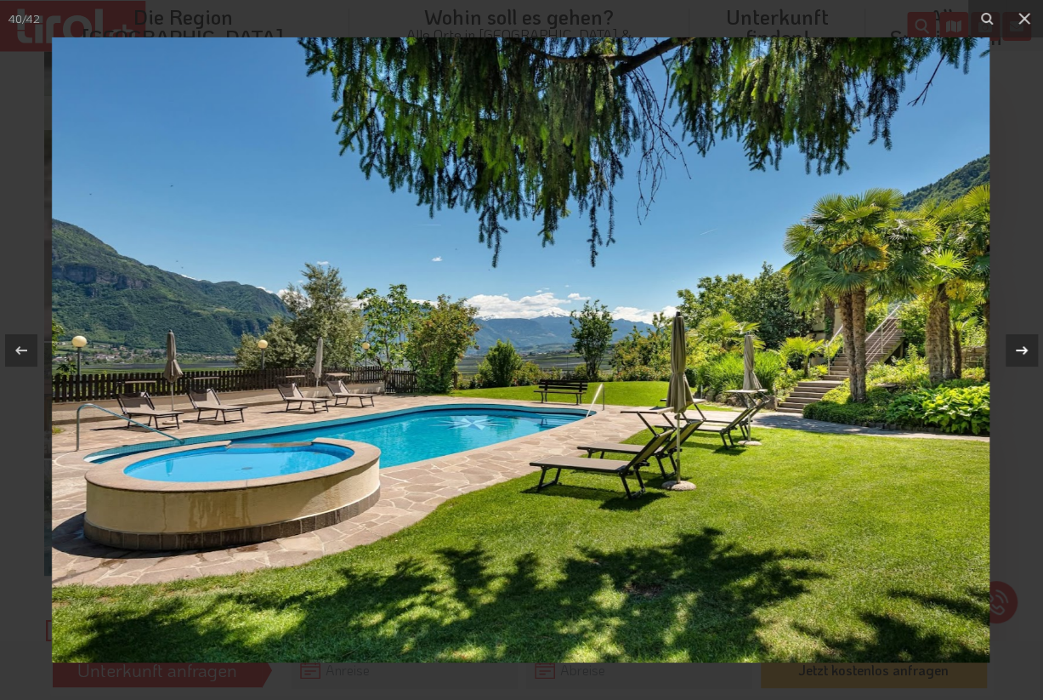
click at [1026, 347] on icon at bounding box center [1022, 350] width 20 height 20
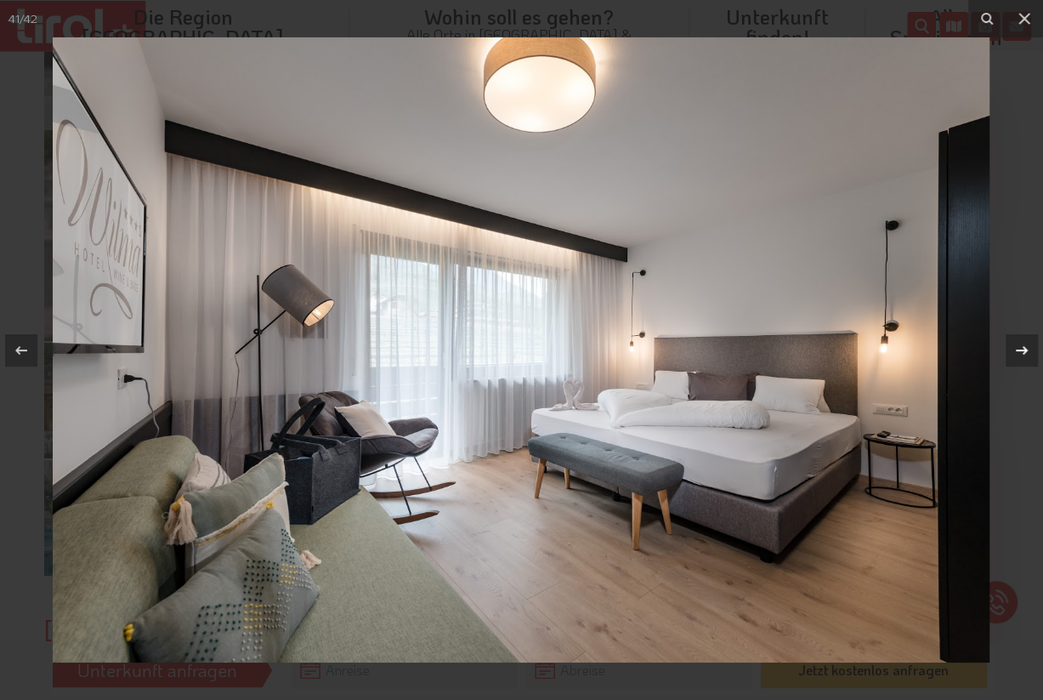
click at [1023, 351] on icon at bounding box center [1022, 350] width 20 height 20
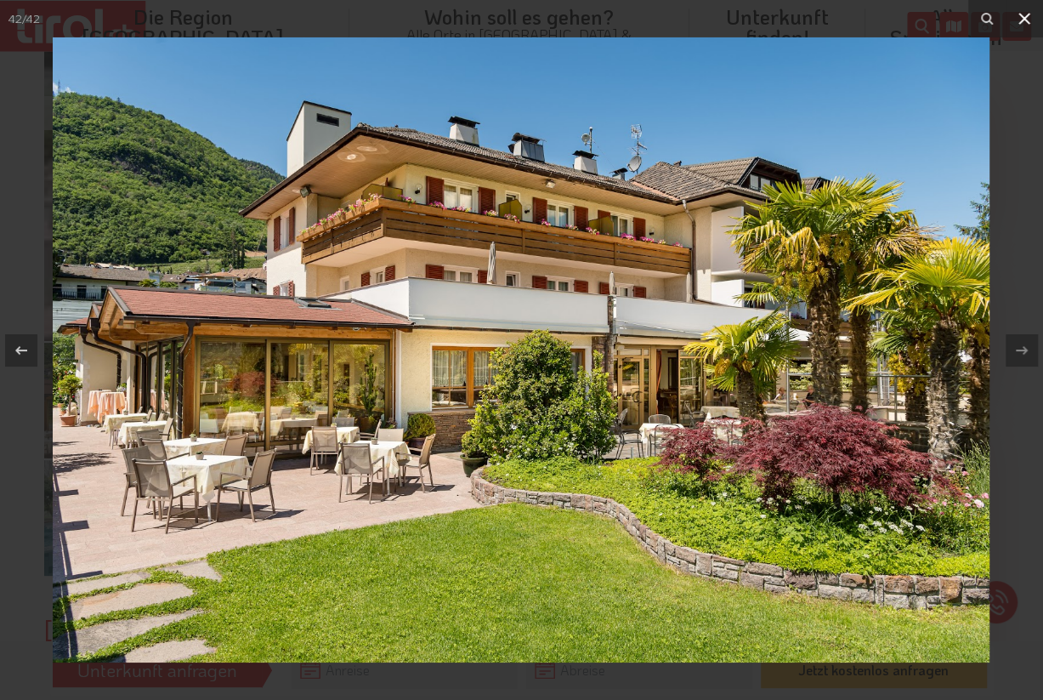
click at [1024, 11] on icon at bounding box center [1024, 19] width 20 height 20
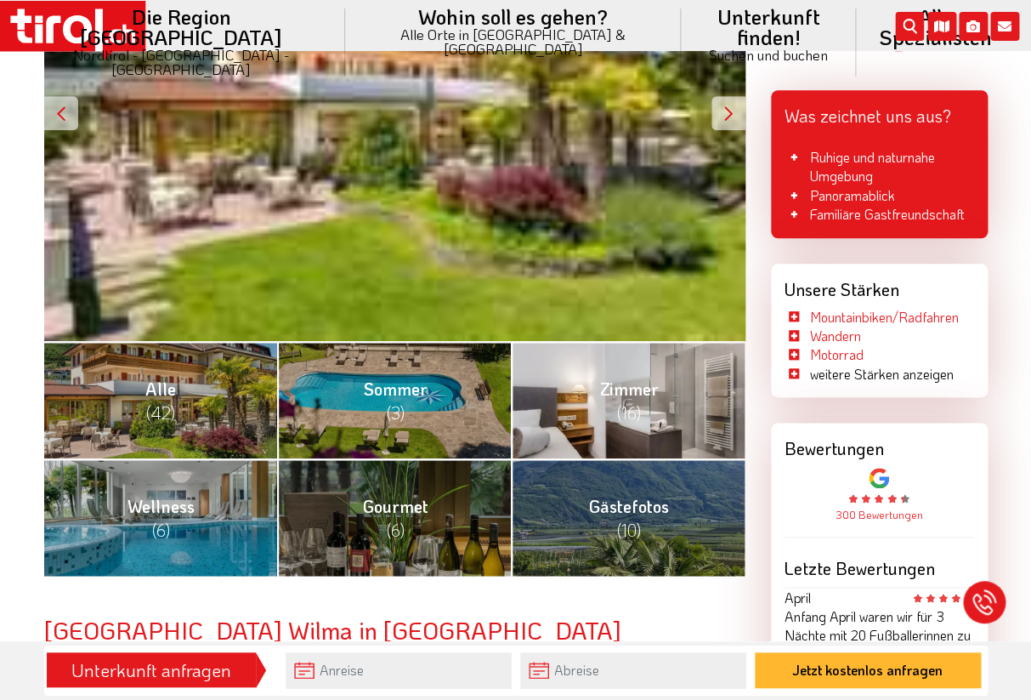
click at [576, 419] on link "Zimmer (16)" at bounding box center [628, 399] width 234 height 117
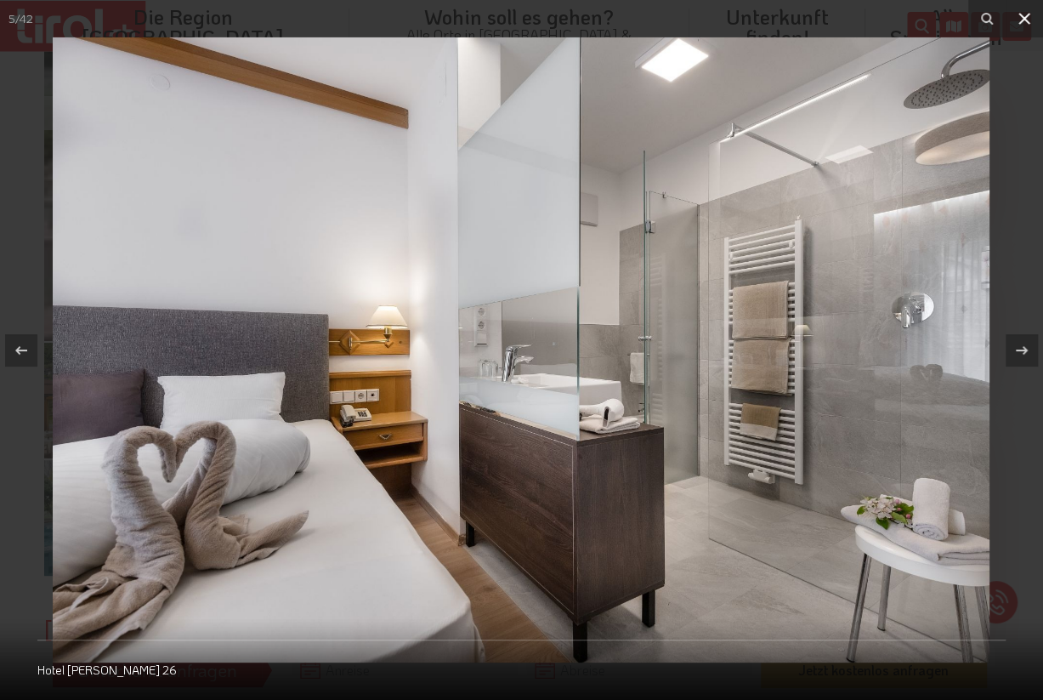
click at [1024, 20] on icon at bounding box center [1025, 19] width 12 height 12
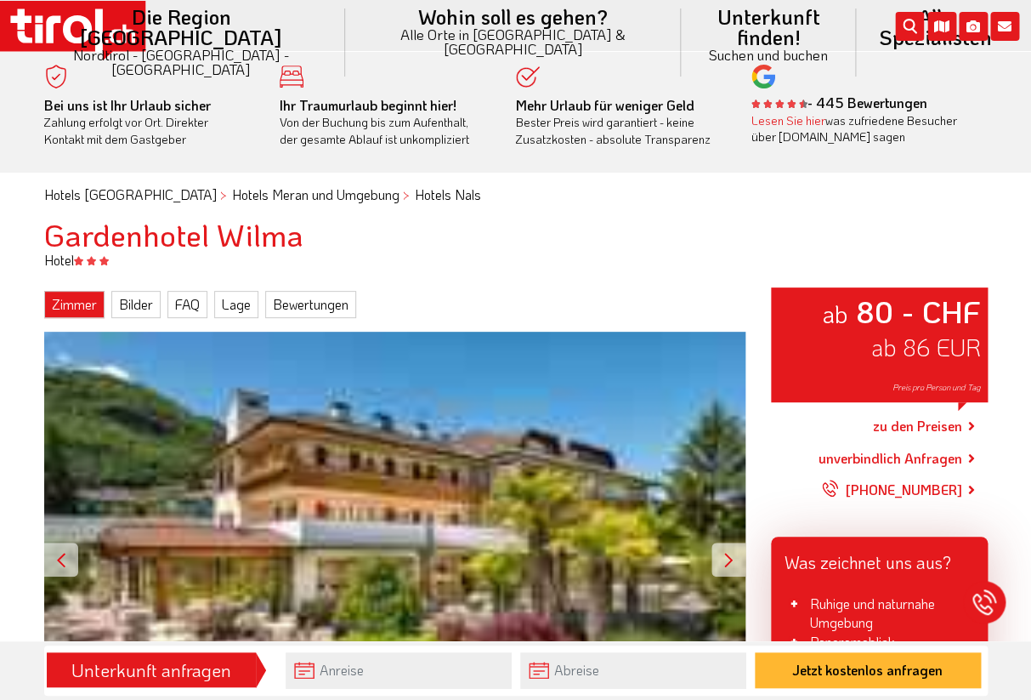
click at [77, 301] on link "Zimmer" at bounding box center [74, 304] width 60 height 27
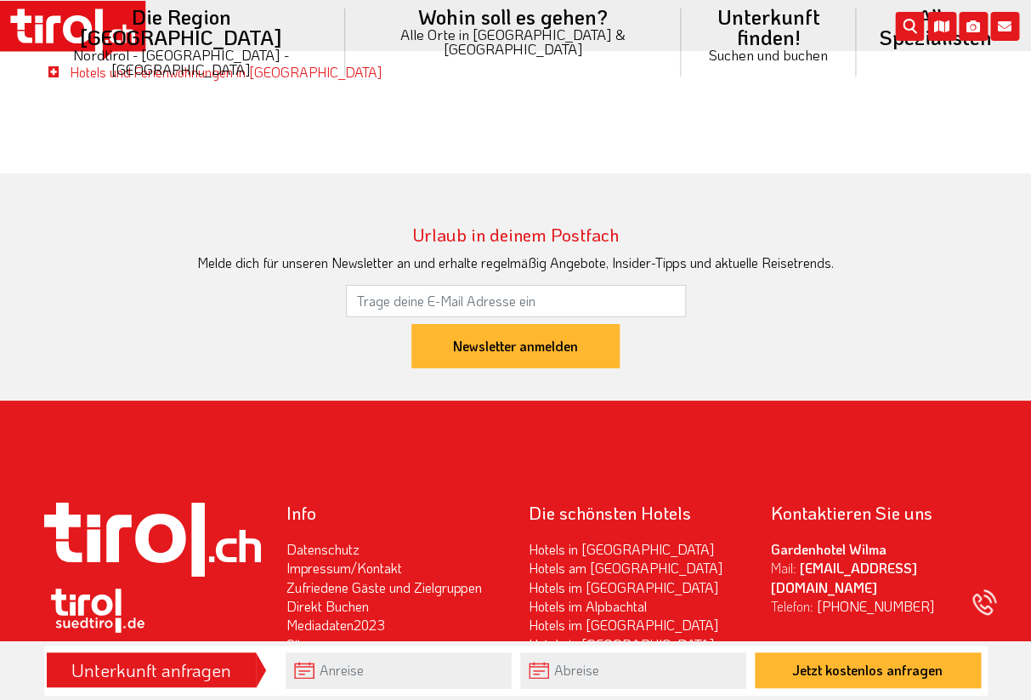
scroll to position [3979, 0]
